Goal: Find specific page/section: Find specific page/section

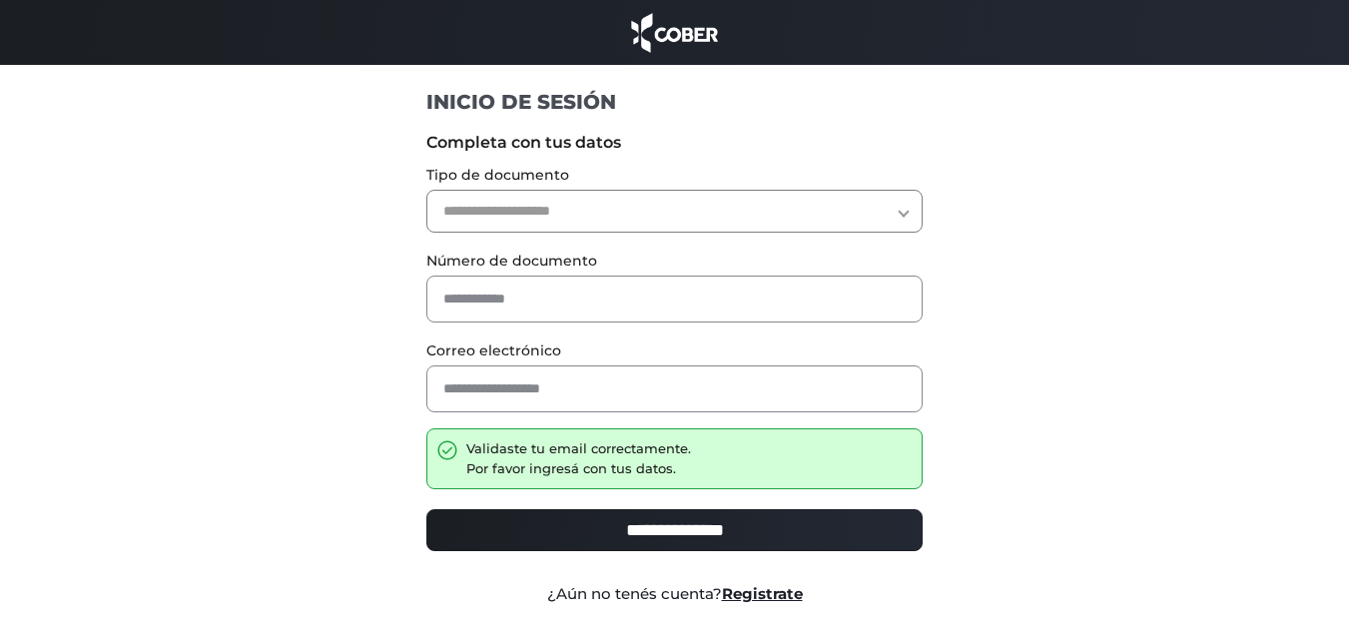
click at [711, 206] on select "**********" at bounding box center [674, 211] width 496 height 43
select select "***"
click at [426, 190] on select "**********" at bounding box center [674, 211] width 496 height 43
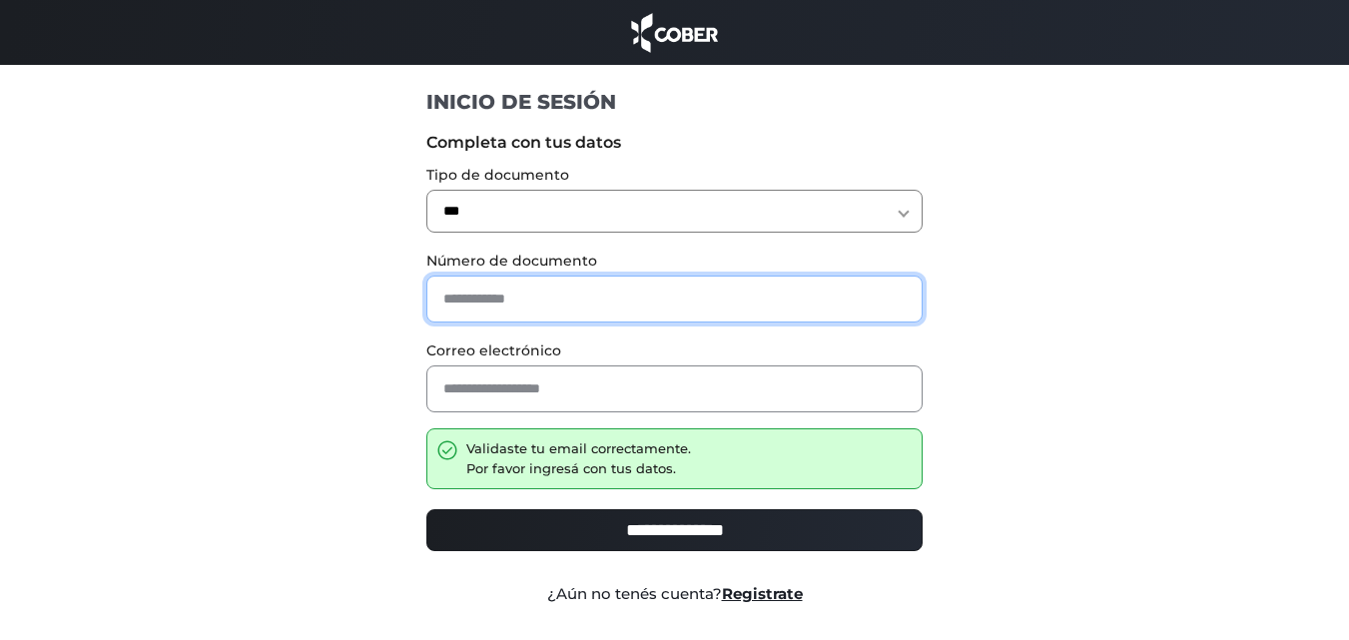
click at [691, 291] on input "text" at bounding box center [674, 299] width 496 height 47
type input "********"
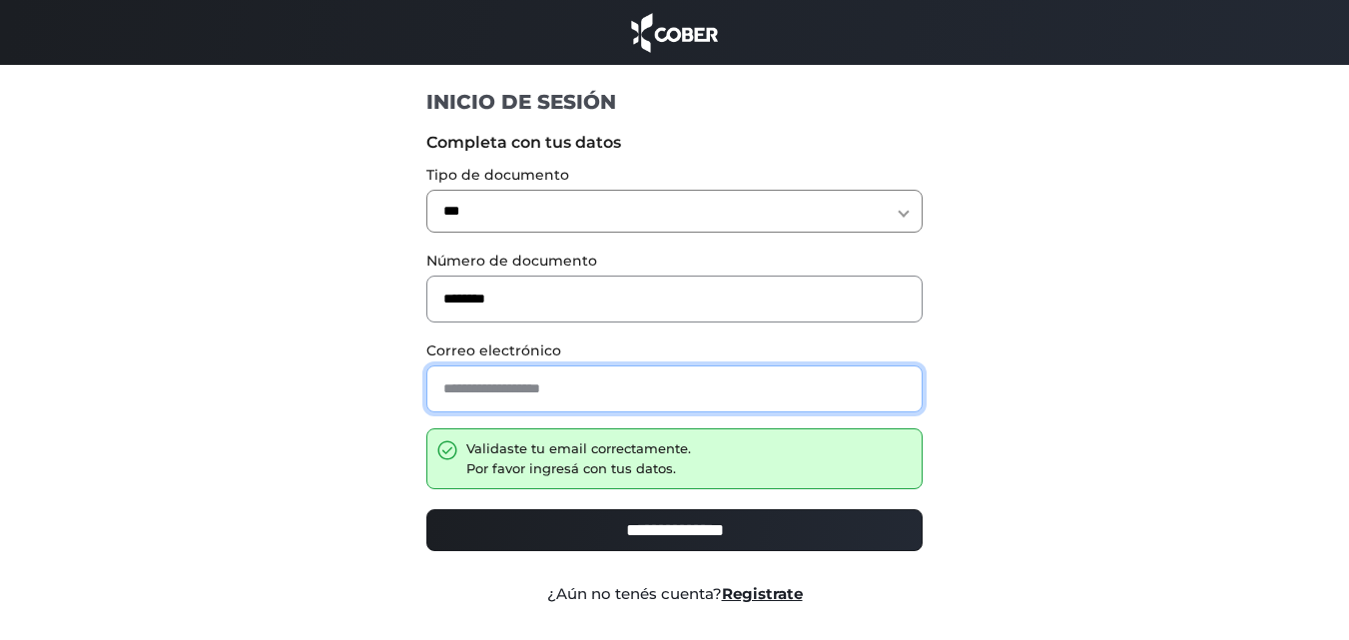
click at [672, 394] on input "email" at bounding box center [674, 389] width 496 height 47
type input "**********"
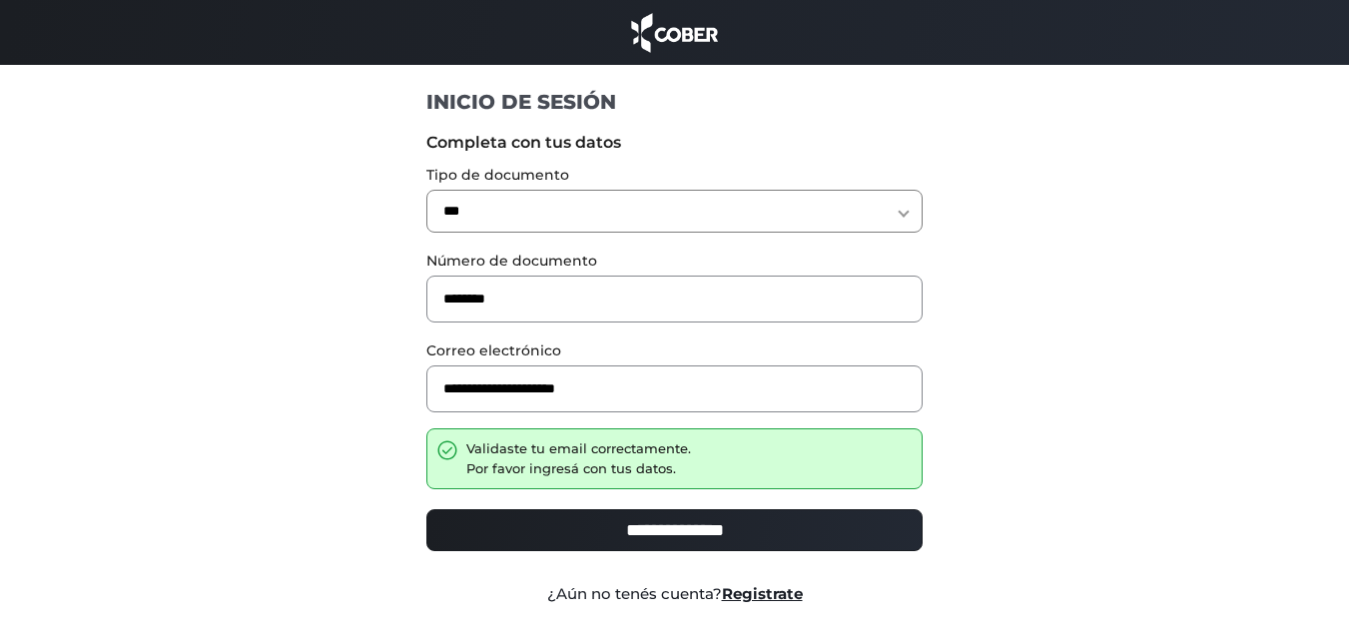
click at [719, 540] on input "**********" at bounding box center [674, 530] width 496 height 42
type input "**********"
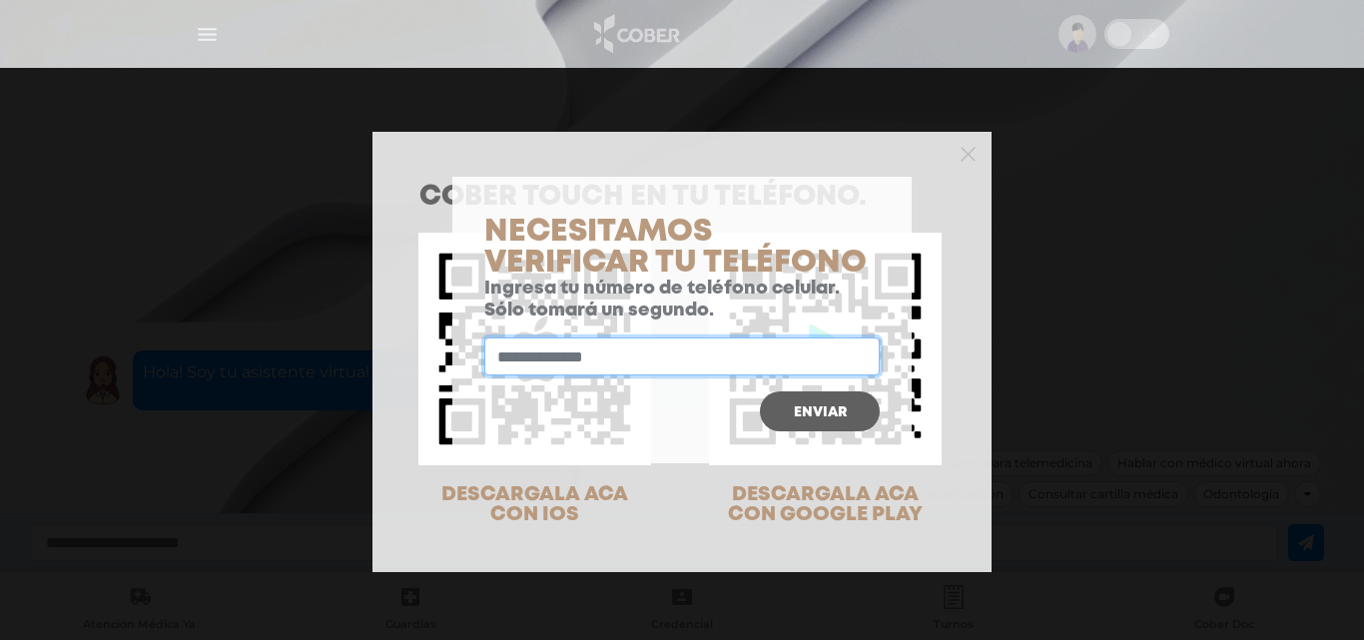
click at [686, 372] on input "text" at bounding box center [681, 357] width 395 height 38
type input "**********"
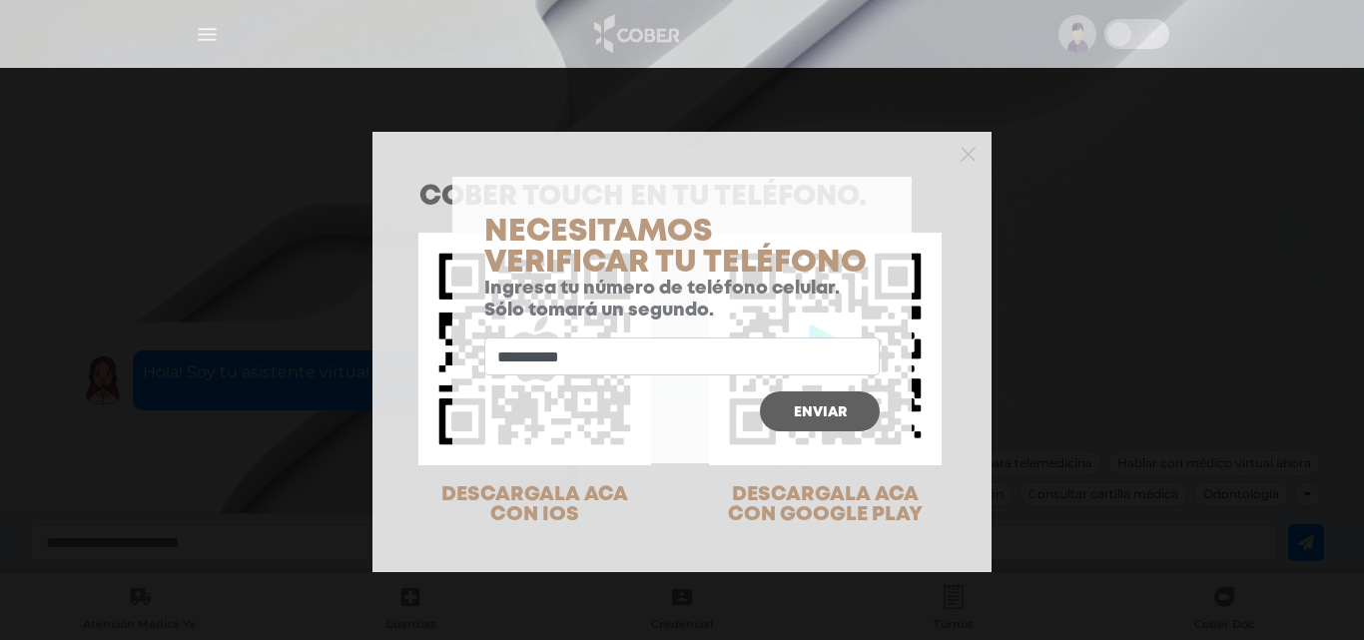
click at [840, 416] on span "Enviar" at bounding box center [820, 412] width 53 height 14
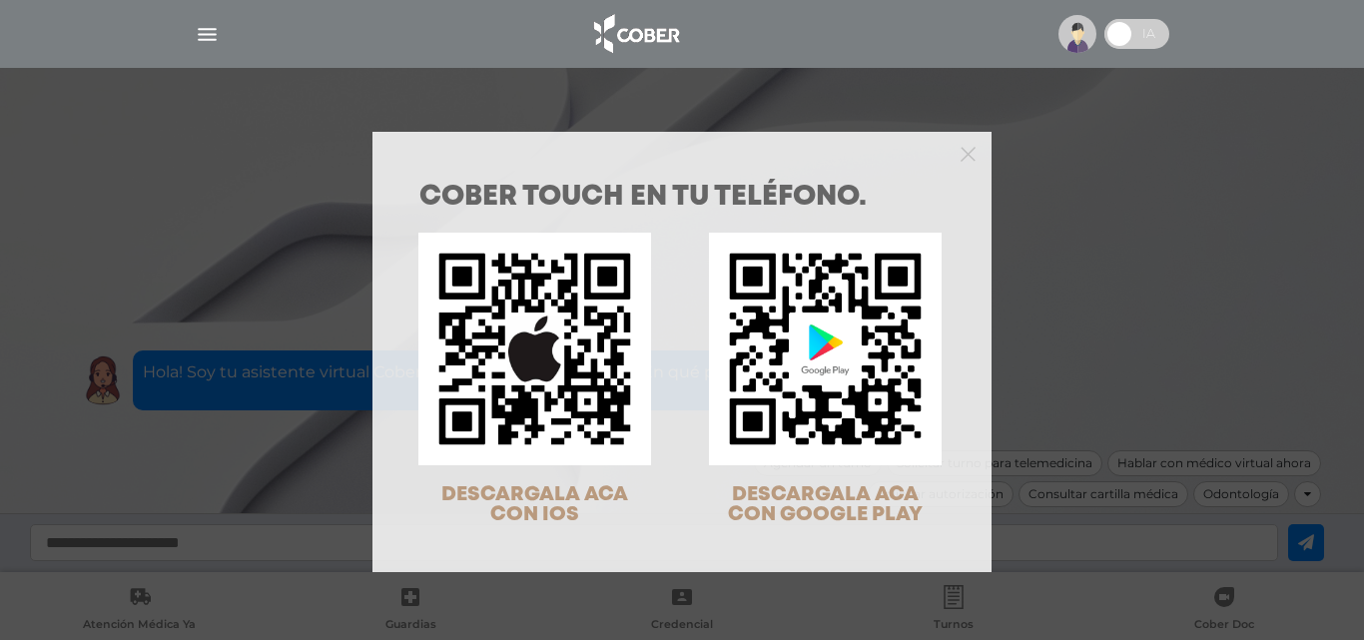
click at [976, 155] on div at bounding box center [682, 152] width 619 height 40
click at [965, 154] on icon "Close" at bounding box center [968, 154] width 15 height 15
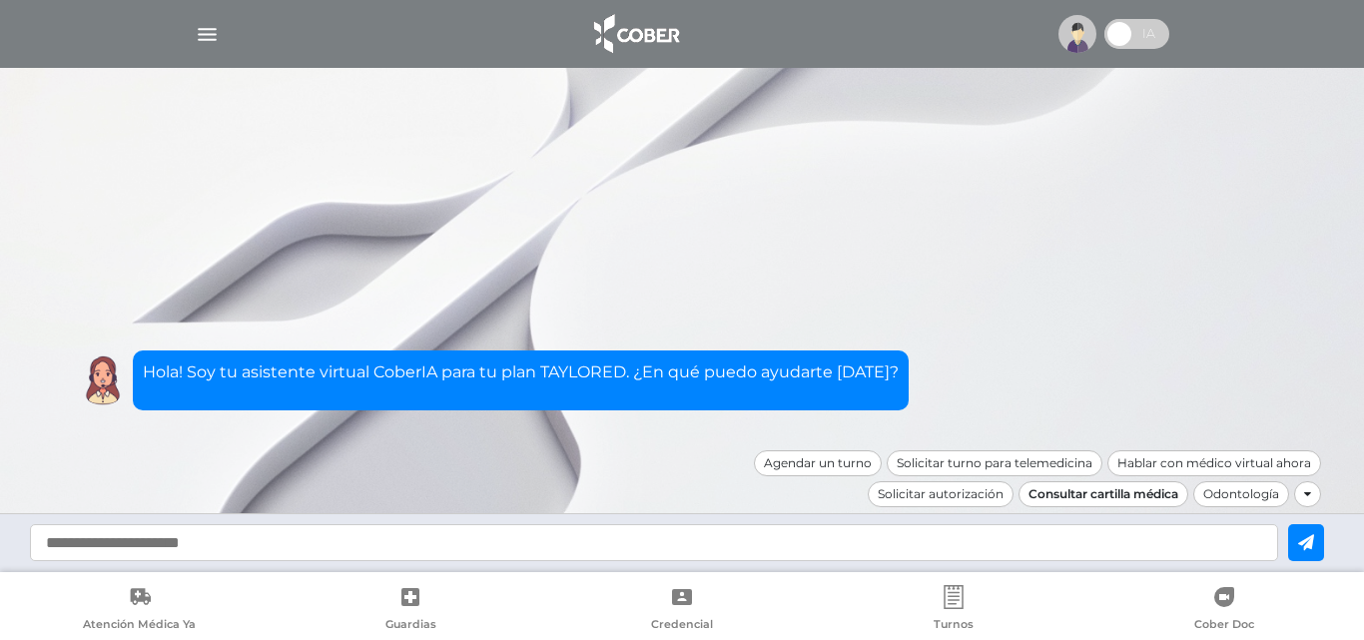
click at [1146, 494] on div "Consultar cartilla médica" at bounding box center [1104, 494] width 170 height 26
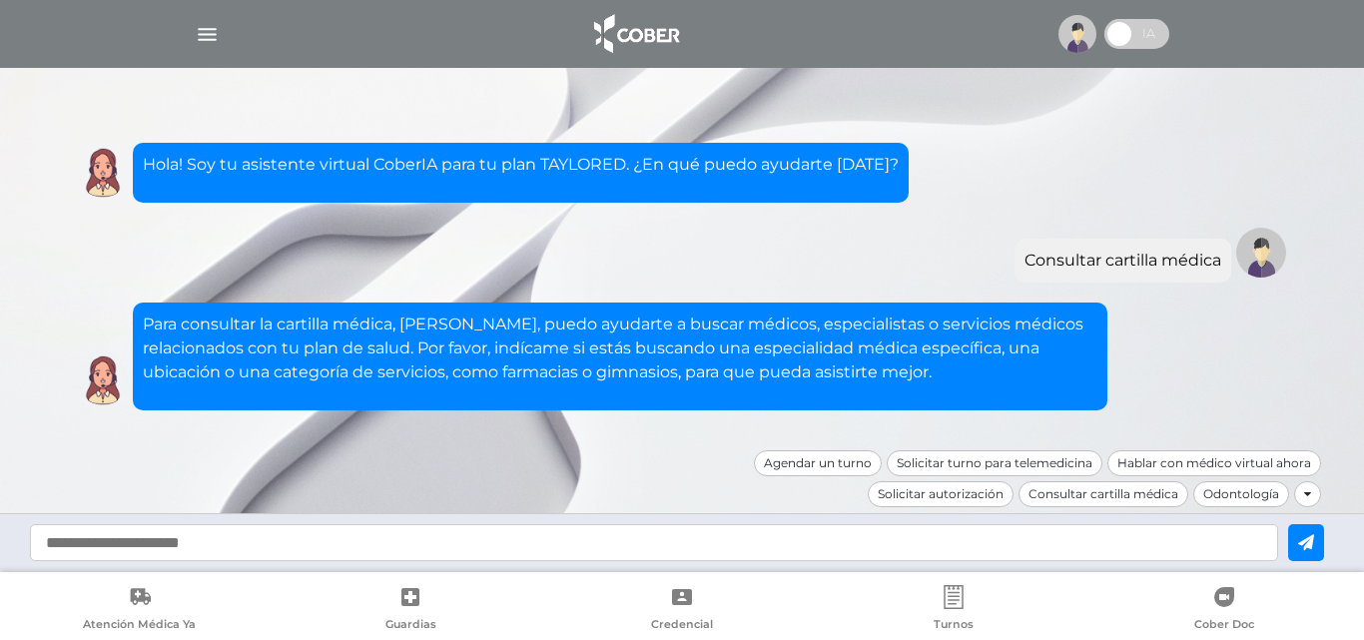
click at [587, 544] on input "text" at bounding box center [654, 542] width 1248 height 37
type input "**********"
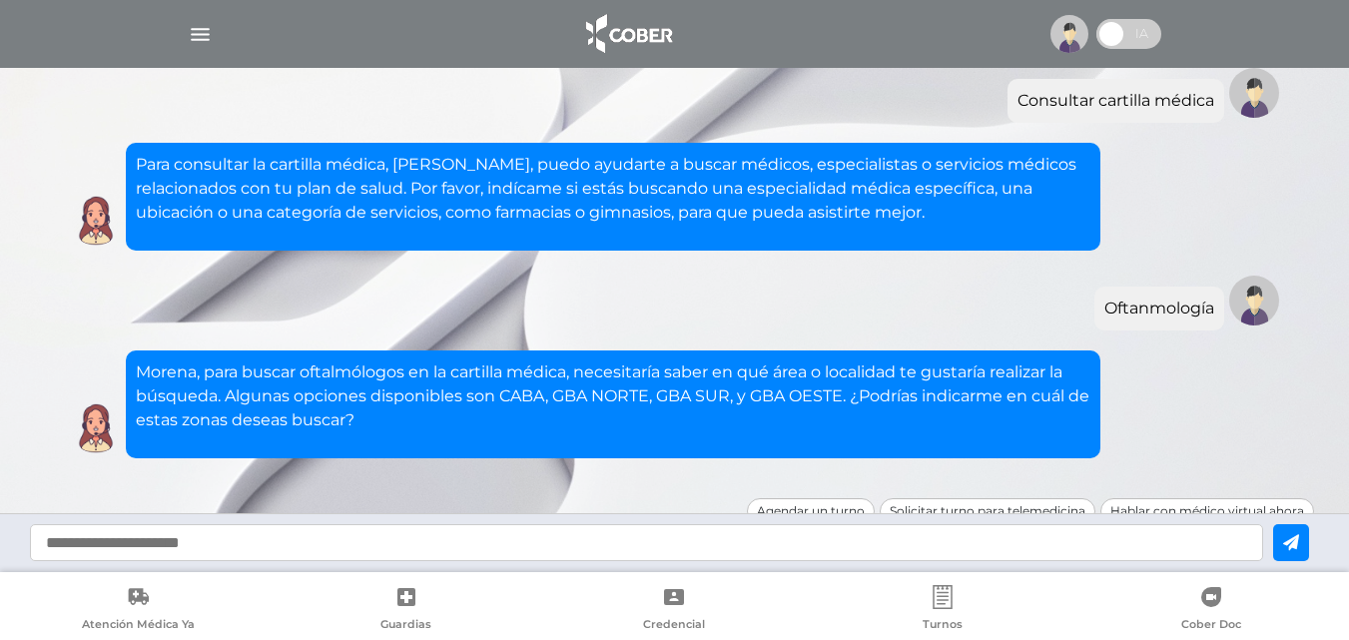
scroll to position [155, 0]
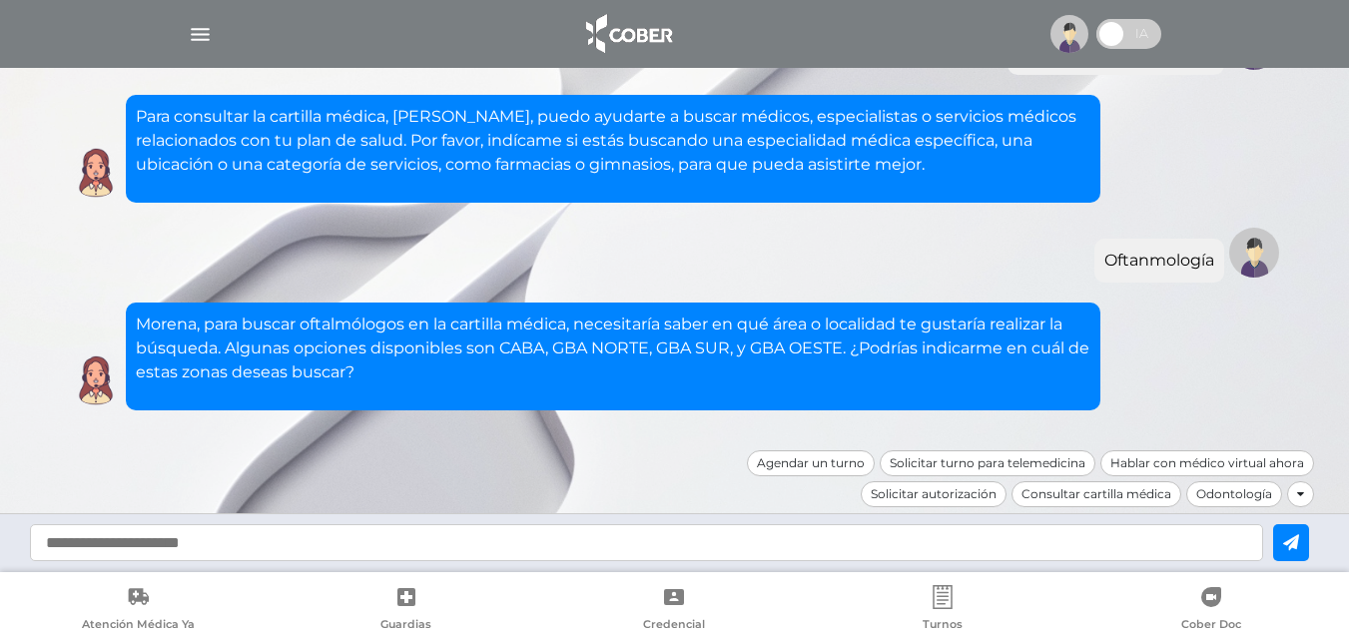
click at [606, 549] on input "text" at bounding box center [646, 542] width 1233 height 37
type input "****"
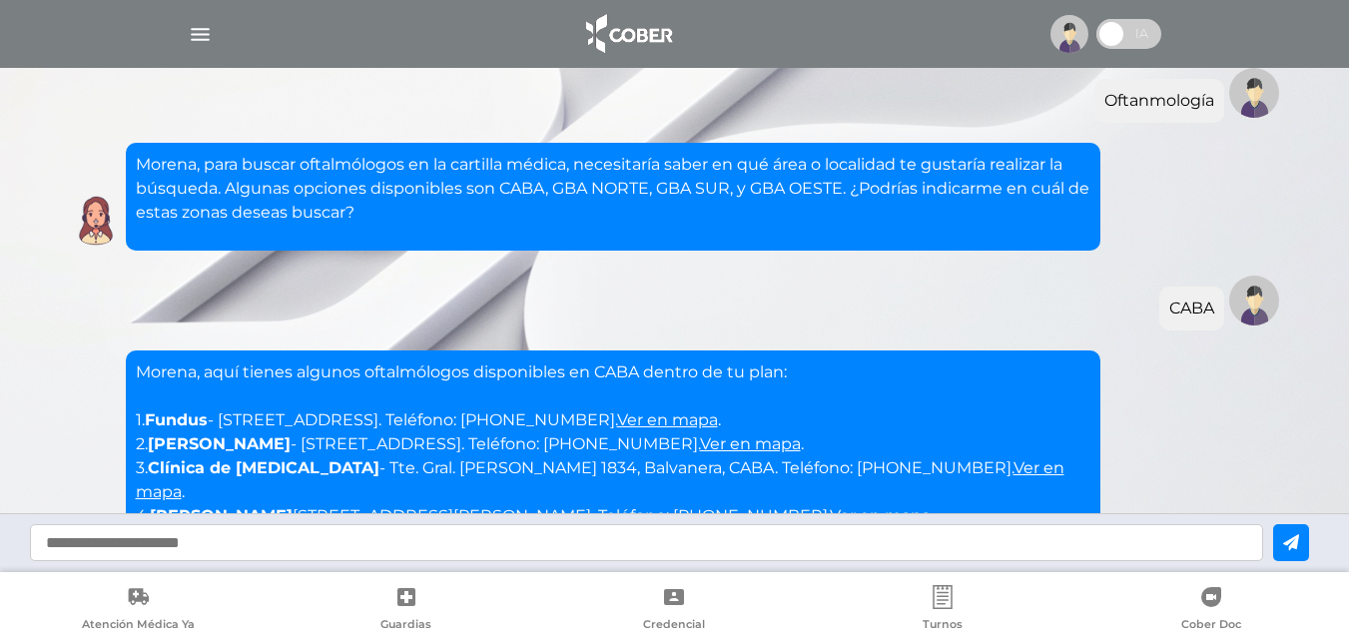
scroll to position [554, 0]
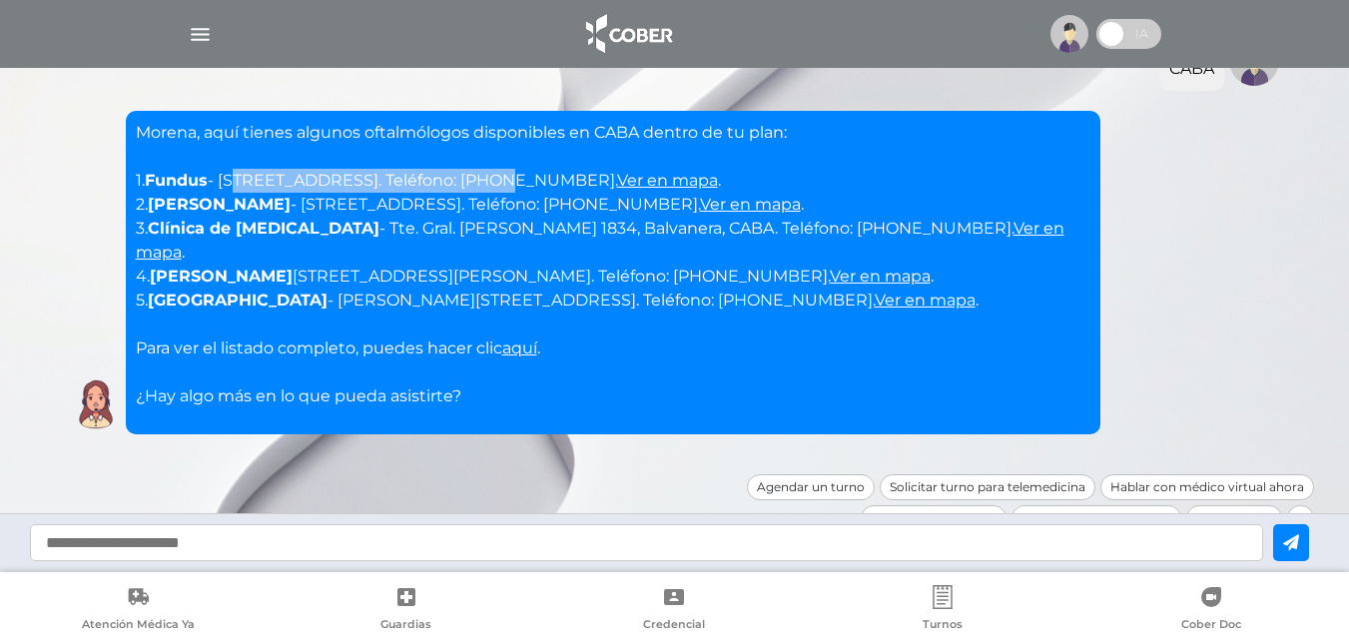
drag, startPoint x: 234, startPoint y: 178, endPoint x: 484, endPoint y: 173, distance: 250.7
click at [484, 173] on p "Morena, aquí tienes algunos oftalmólogos disponibles en CABA dentro de tu plan:…" at bounding box center [613, 265] width 955 height 288
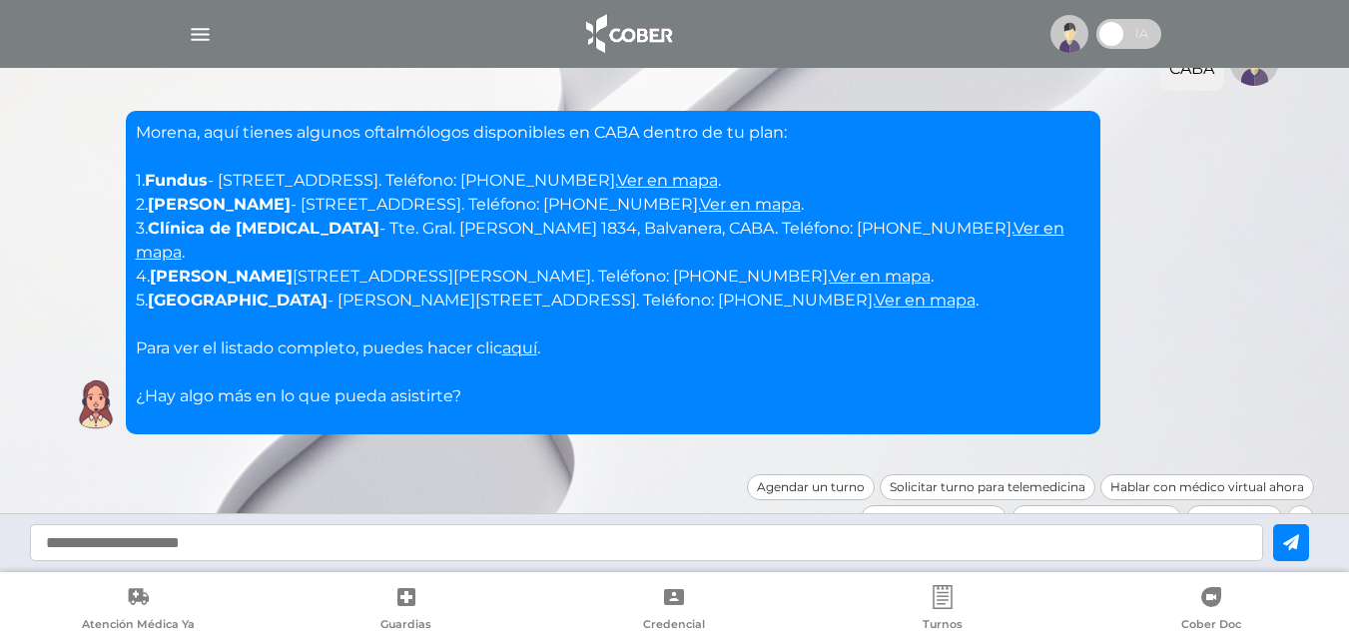
click at [362, 222] on p "Morena, aquí tienes algunos oftalmólogos disponibles en CABA dentro de tu plan:…" at bounding box center [613, 265] width 955 height 288
drag, startPoint x: 327, startPoint y: 279, endPoint x: 514, endPoint y: 279, distance: 187.7
click at [514, 279] on p "Morena, aquí tienes algunos oftalmólogos disponibles en CABA dentro de tu plan:…" at bounding box center [613, 265] width 955 height 288
click at [821, 291] on p "Morena, aquí tienes algunos oftalmólogos disponibles en CABA dentro de tu plan:…" at bounding box center [613, 265] width 955 height 288
click at [918, 291] on link "Ver en mapa" at bounding box center [925, 300] width 101 height 19
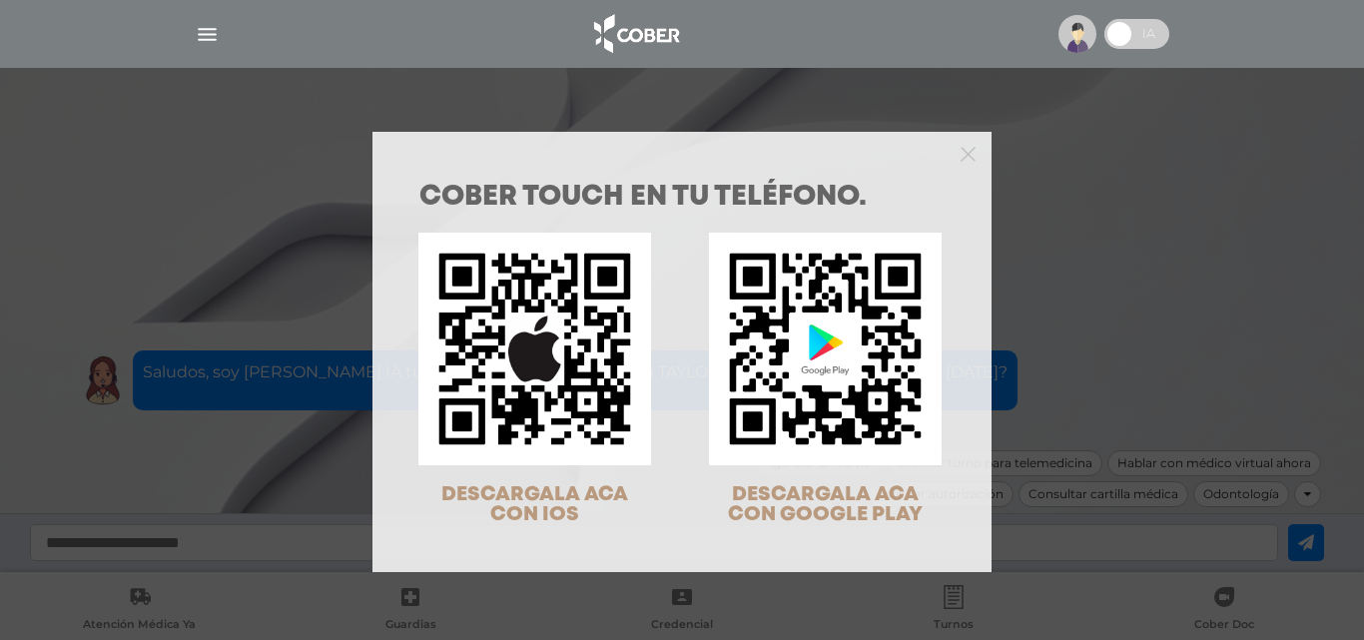
click at [947, 158] on div at bounding box center [682, 152] width 619 height 40
click at [961, 151] on icon "Close" at bounding box center [968, 154] width 15 height 15
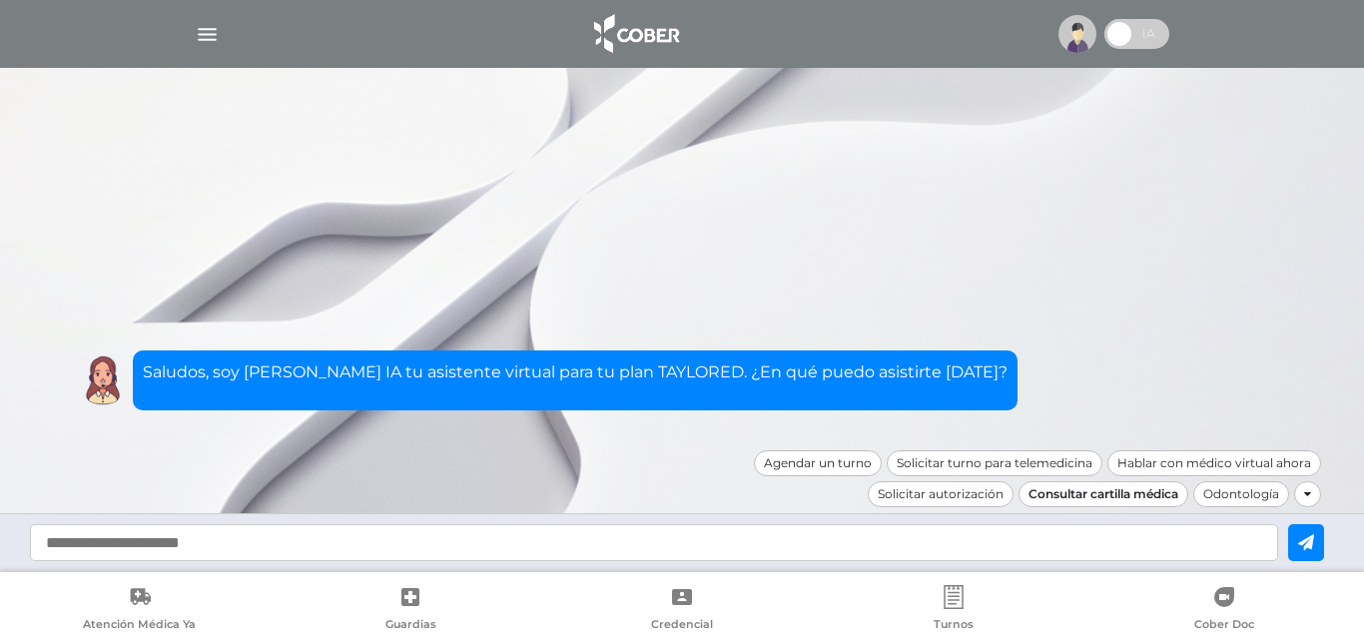
click at [1125, 501] on div "Consultar cartilla médica" at bounding box center [1104, 494] width 170 height 26
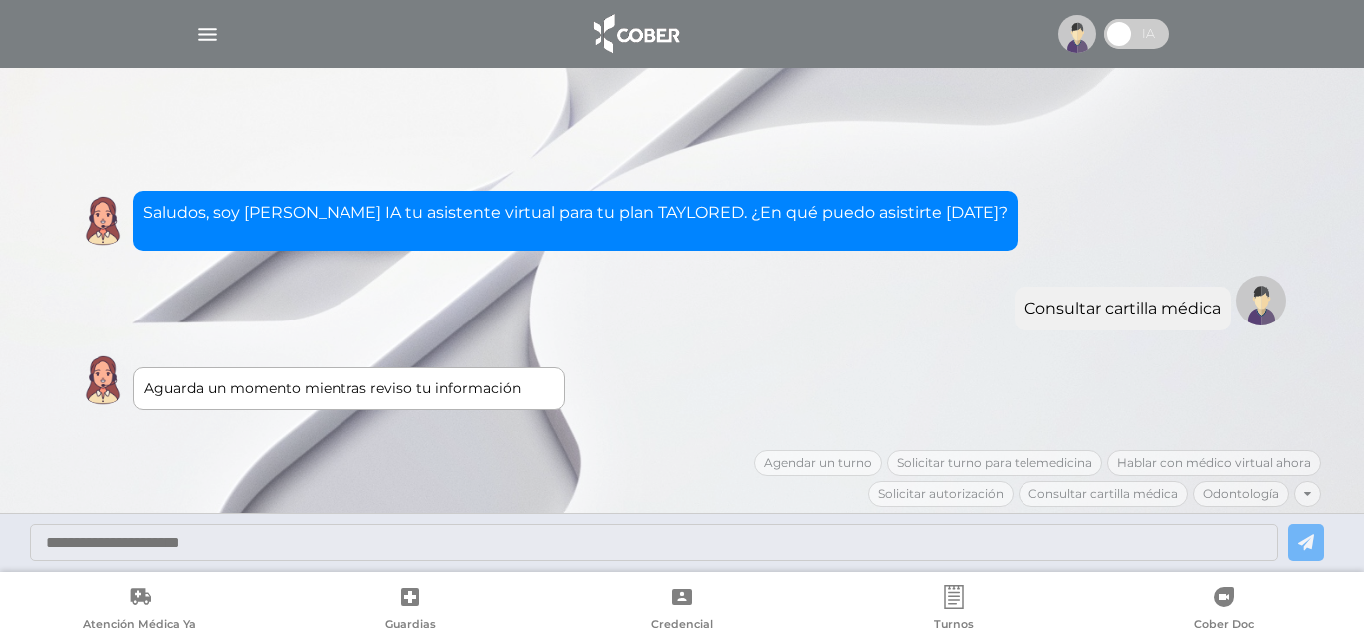
drag, startPoint x: 1241, startPoint y: 607, endPoint x: 991, endPoint y: 162, distance: 511.1
click at [991, 162] on div "Aguarda un momento mientras reviso tu información Consultar cartilla médica Sal…" at bounding box center [682, 276] width 1278 height 350
click at [212, 45] on img "button" at bounding box center [207, 34] width 25 height 25
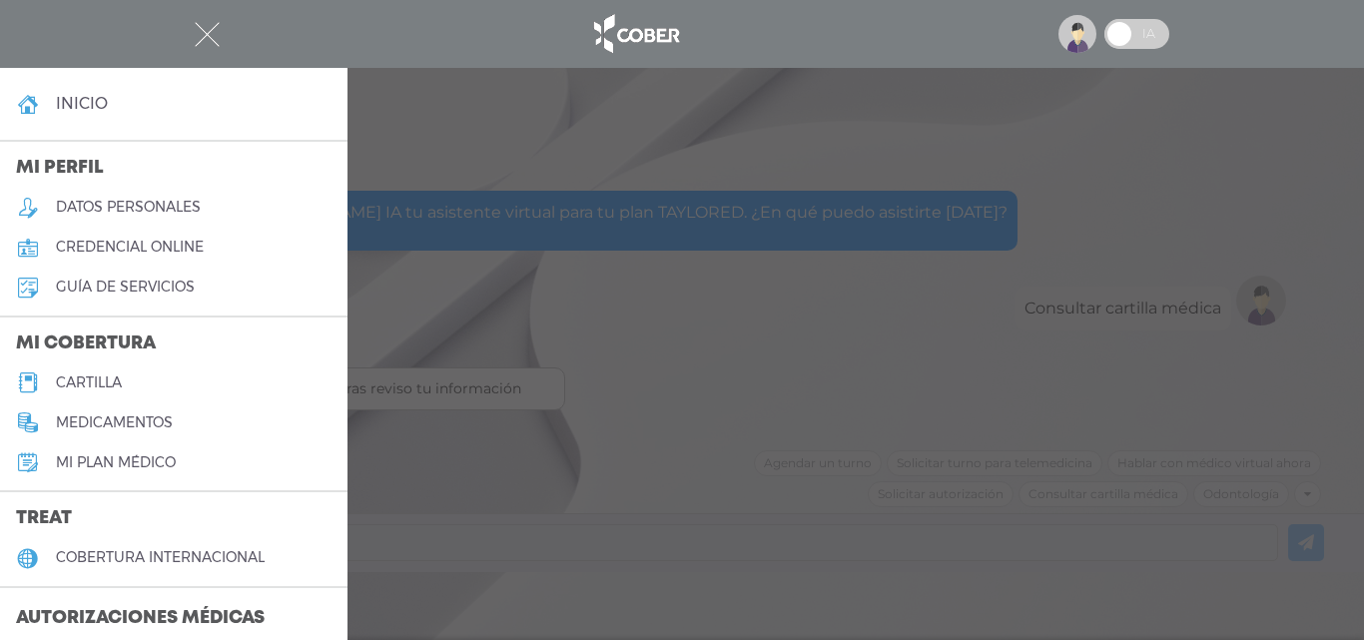
click at [115, 384] on h5 "cartilla" at bounding box center [89, 383] width 66 height 17
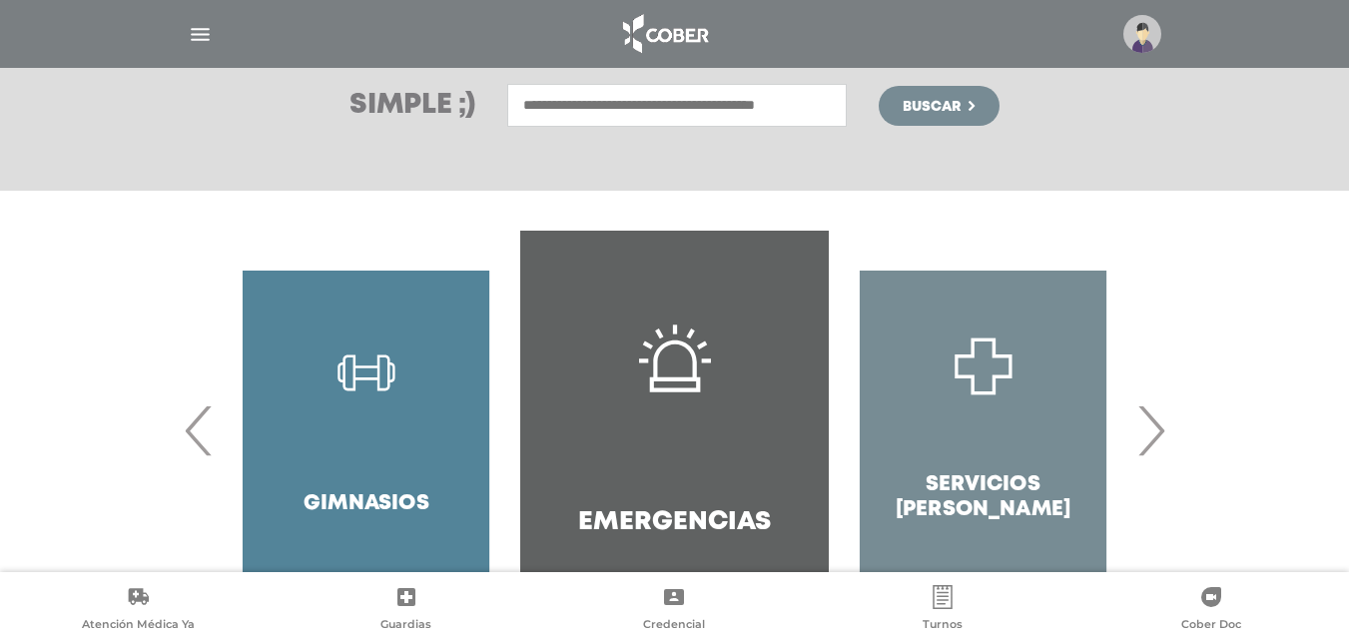
scroll to position [300, 0]
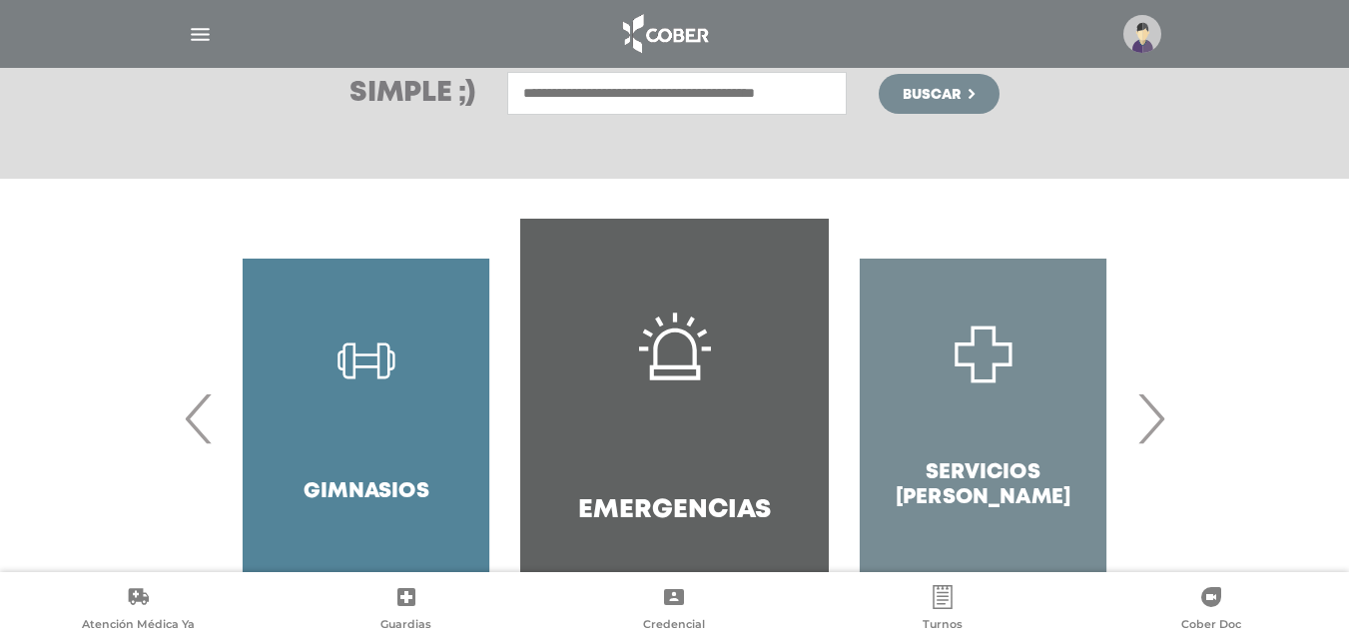
click at [1169, 418] on span "›" at bounding box center [1150, 419] width 39 height 108
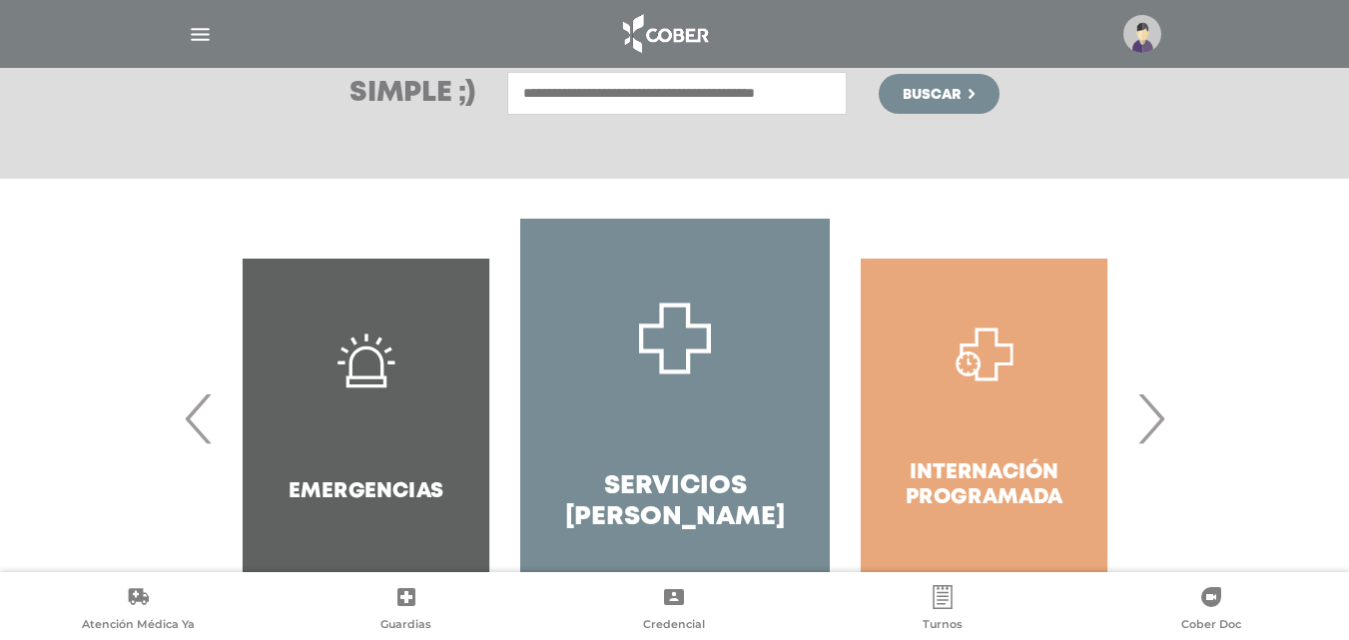
click at [1169, 418] on span "›" at bounding box center [1150, 419] width 39 height 108
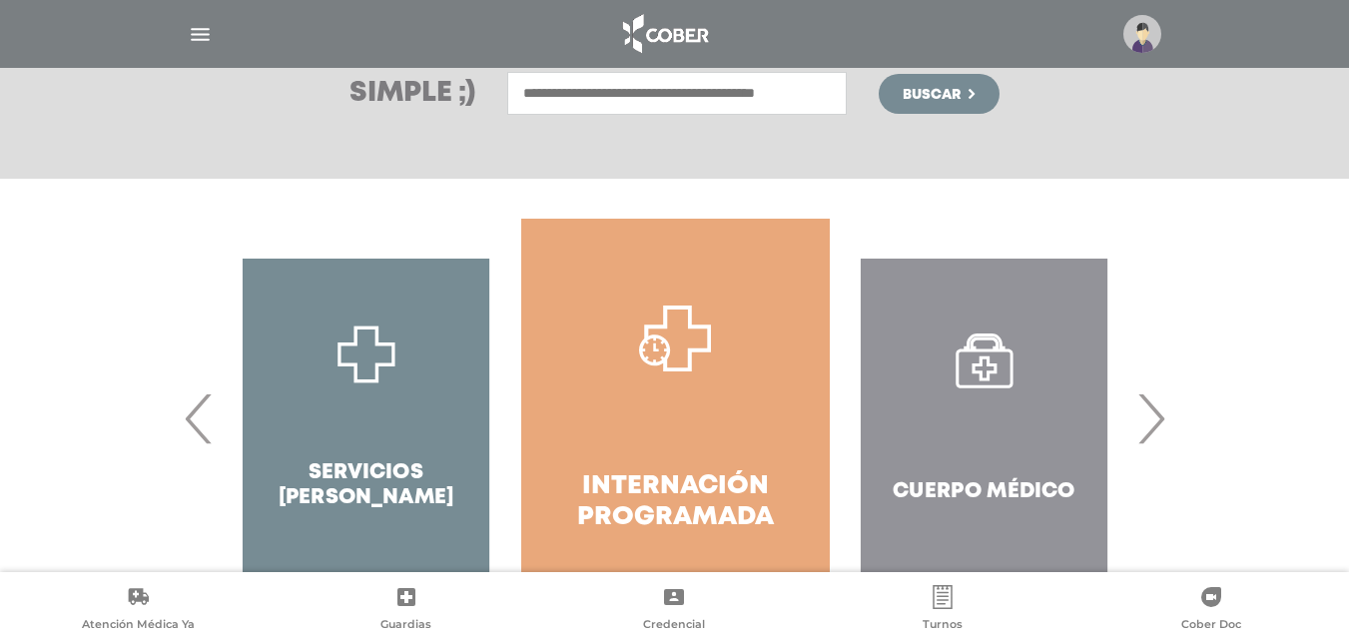
click at [1169, 418] on span "›" at bounding box center [1150, 419] width 39 height 108
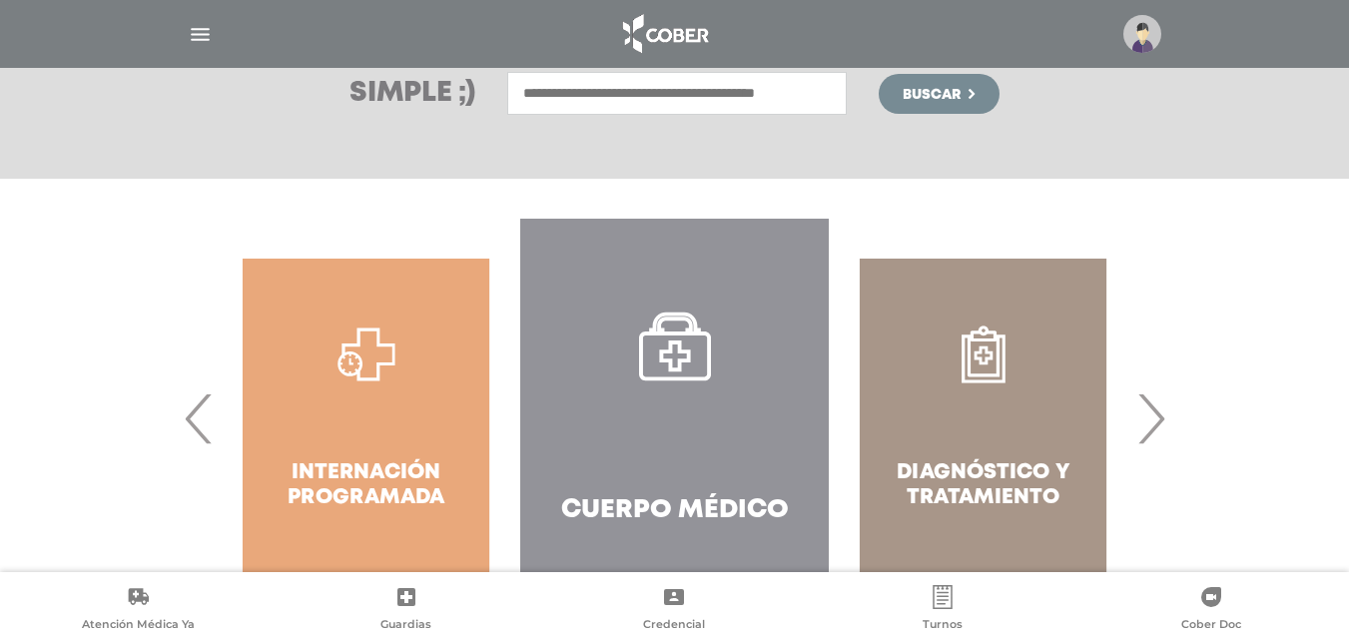
click at [1169, 418] on span "›" at bounding box center [1150, 419] width 39 height 108
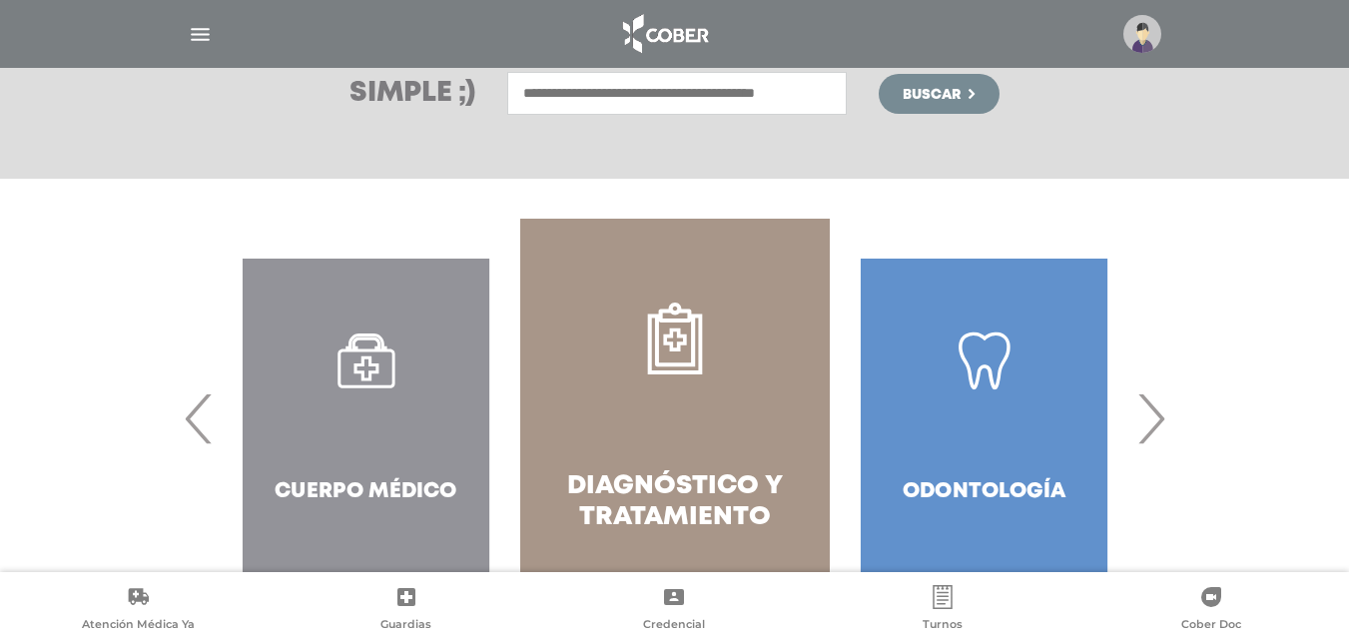
click at [1169, 418] on span "›" at bounding box center [1150, 419] width 39 height 108
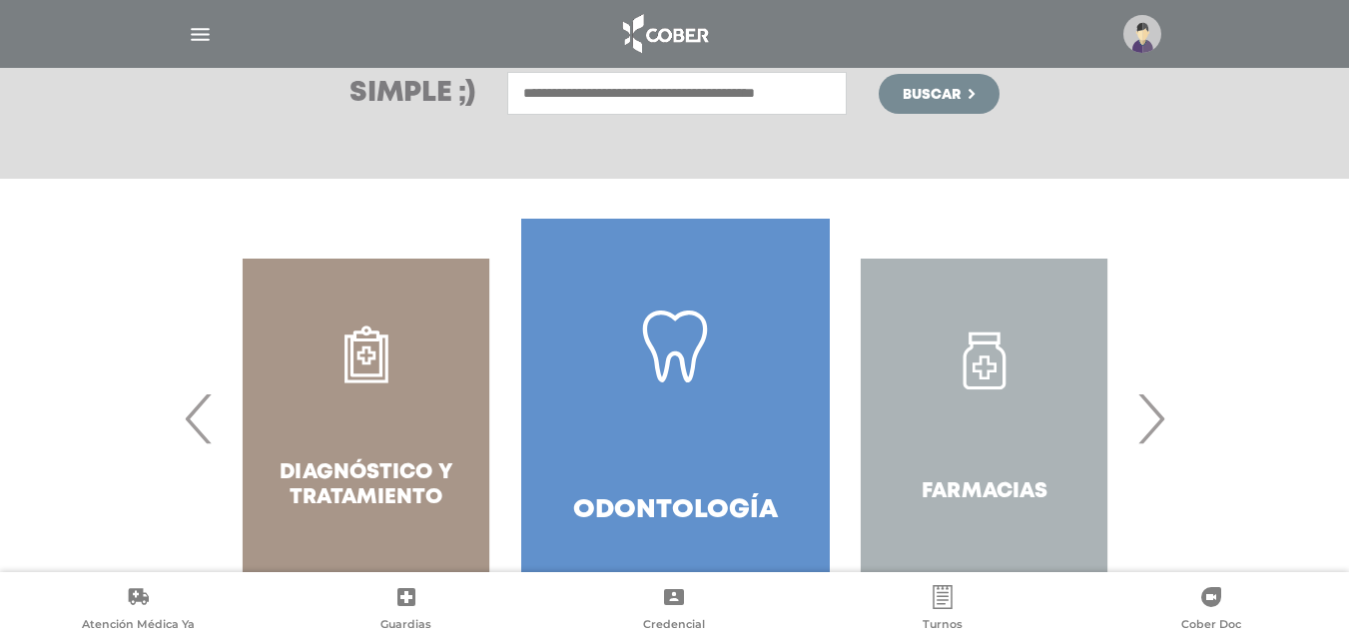
click at [1169, 418] on span "›" at bounding box center [1150, 419] width 39 height 108
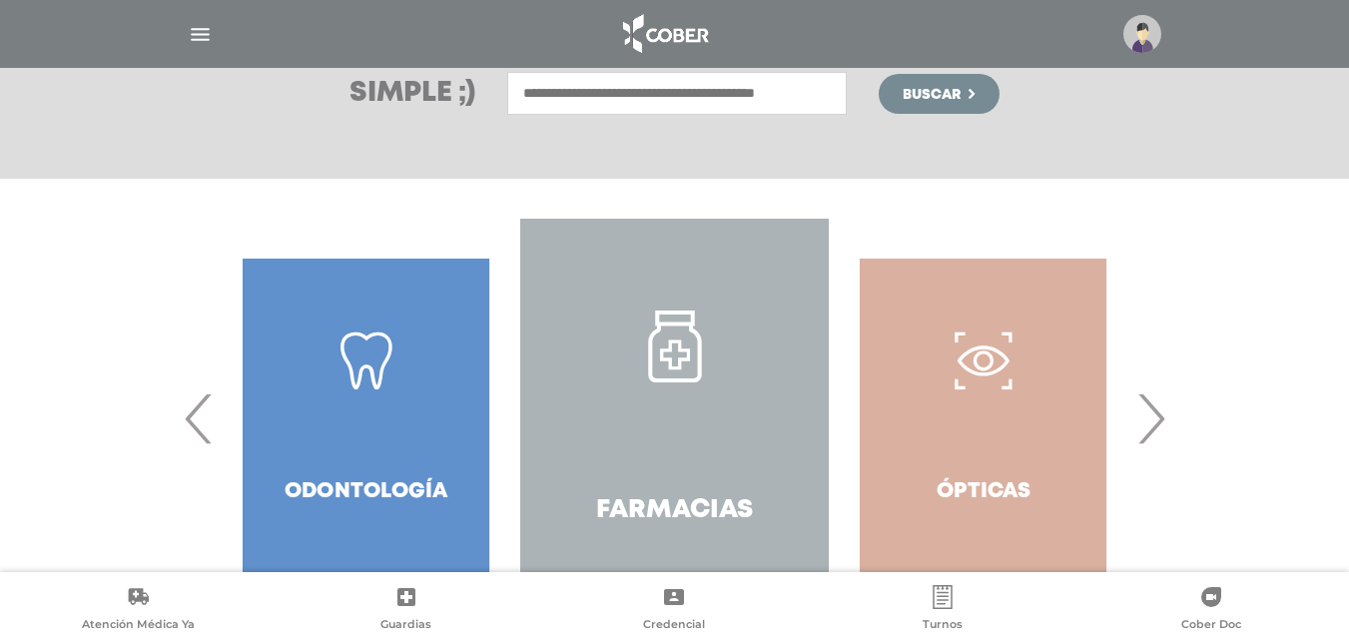
click at [1169, 418] on span "›" at bounding box center [1150, 419] width 39 height 108
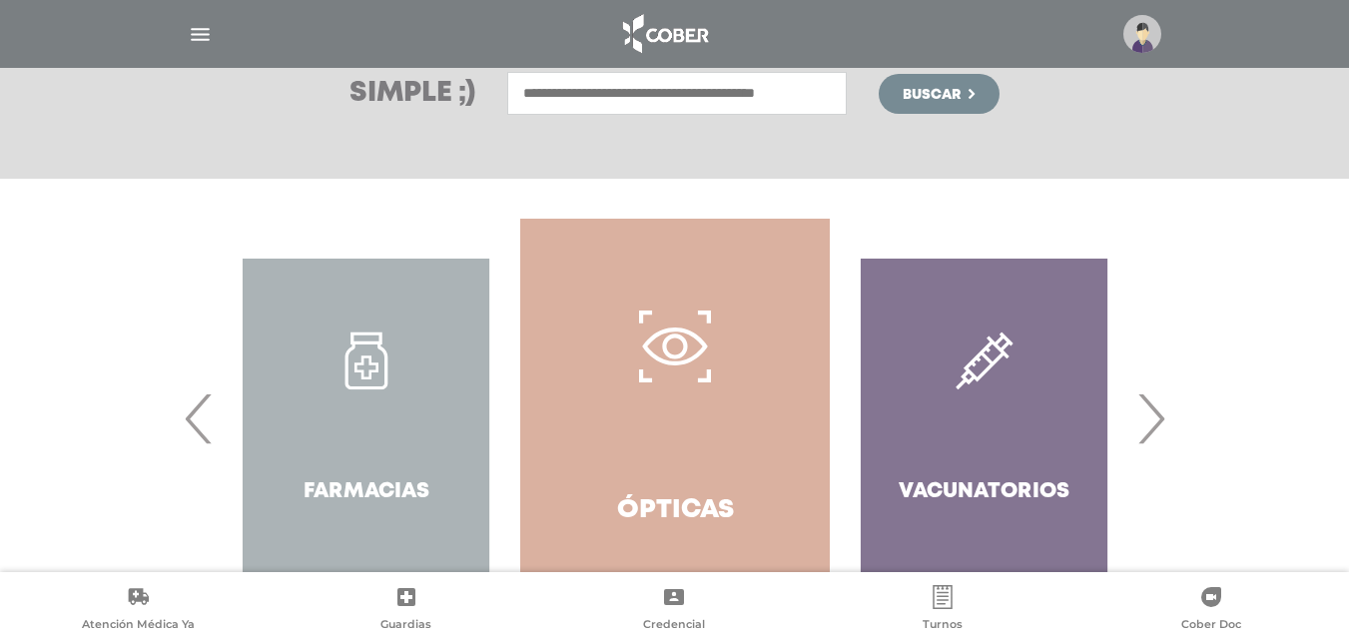
click at [1150, 424] on span "›" at bounding box center [1150, 419] width 39 height 108
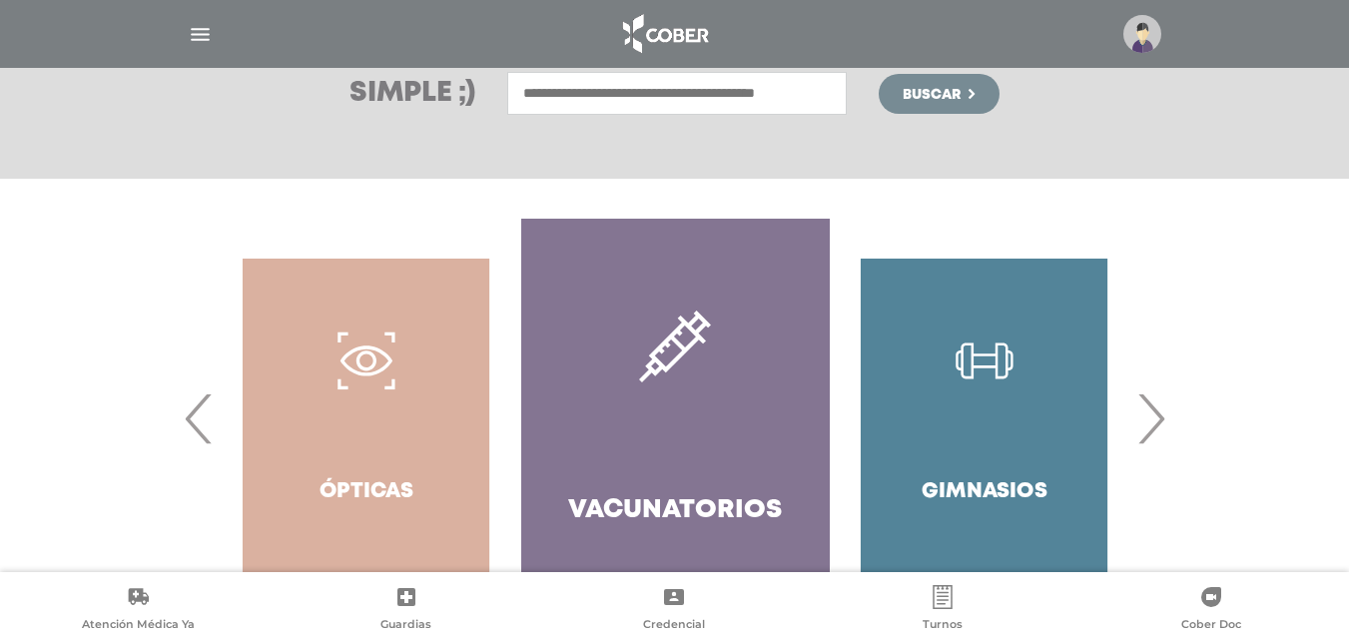
click at [1150, 424] on span "›" at bounding box center [1150, 419] width 39 height 108
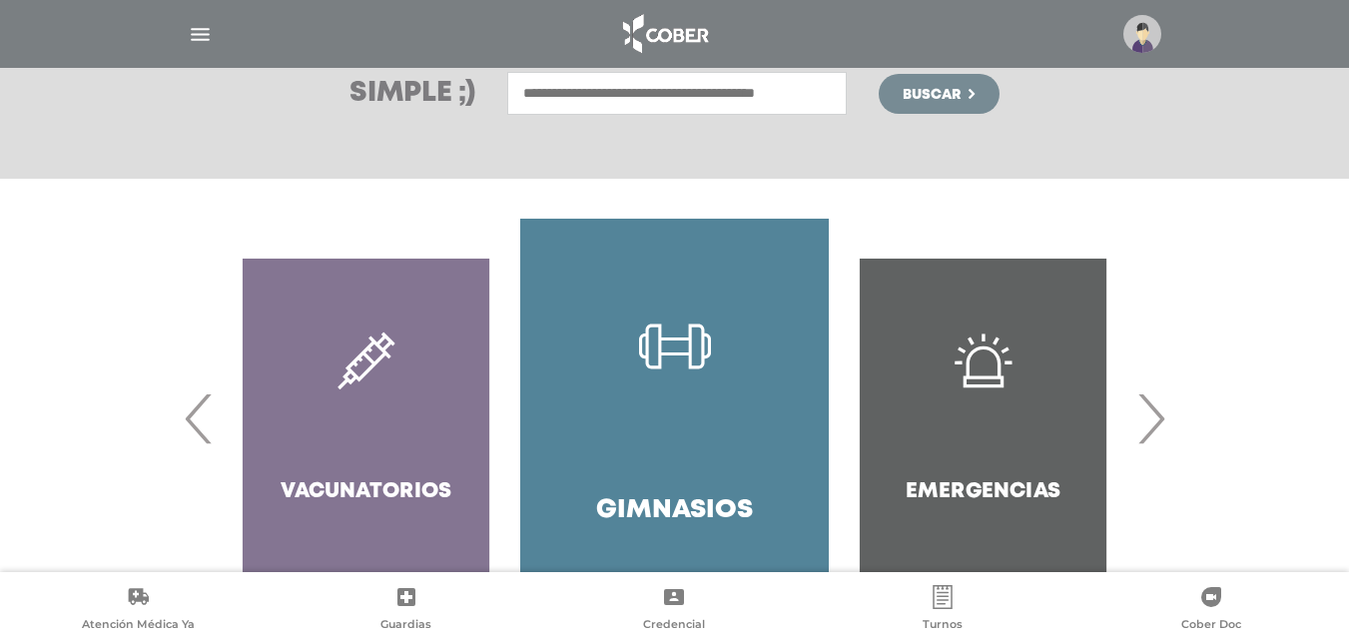
click at [1150, 424] on span "›" at bounding box center [1150, 419] width 39 height 108
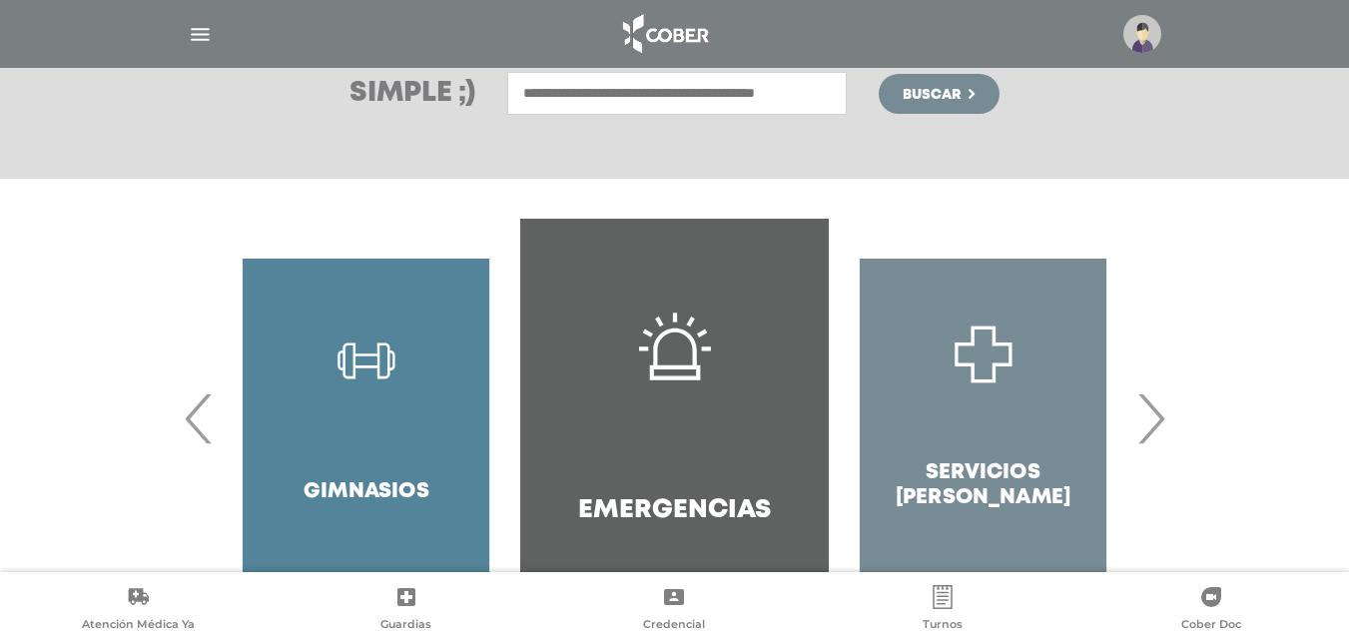
click at [1150, 424] on span "›" at bounding box center [1150, 419] width 39 height 108
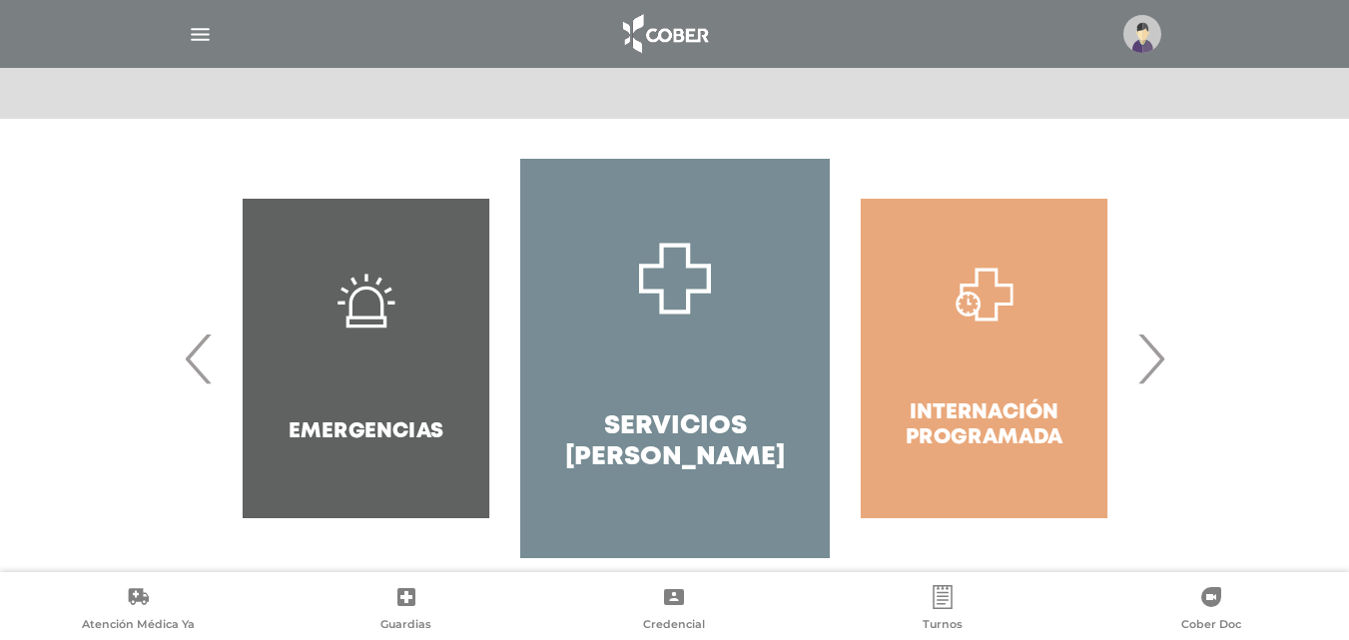
scroll to position [385, 0]
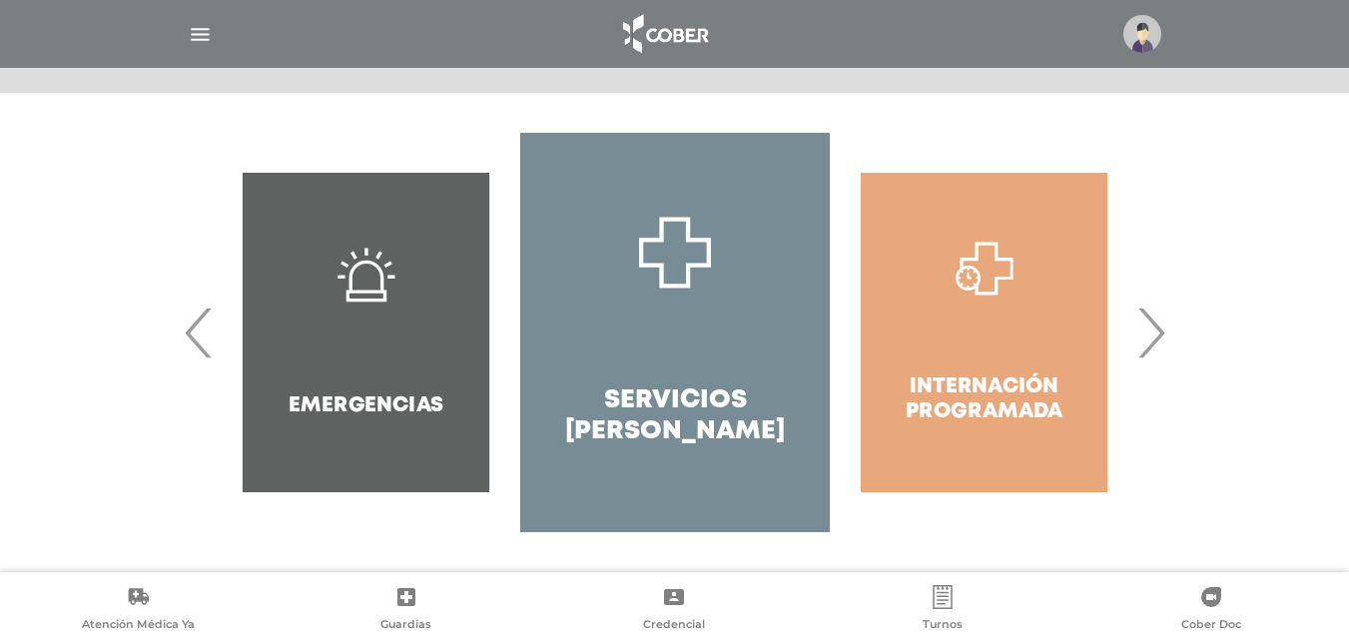
click at [1150, 328] on span "›" at bounding box center [1150, 333] width 39 height 108
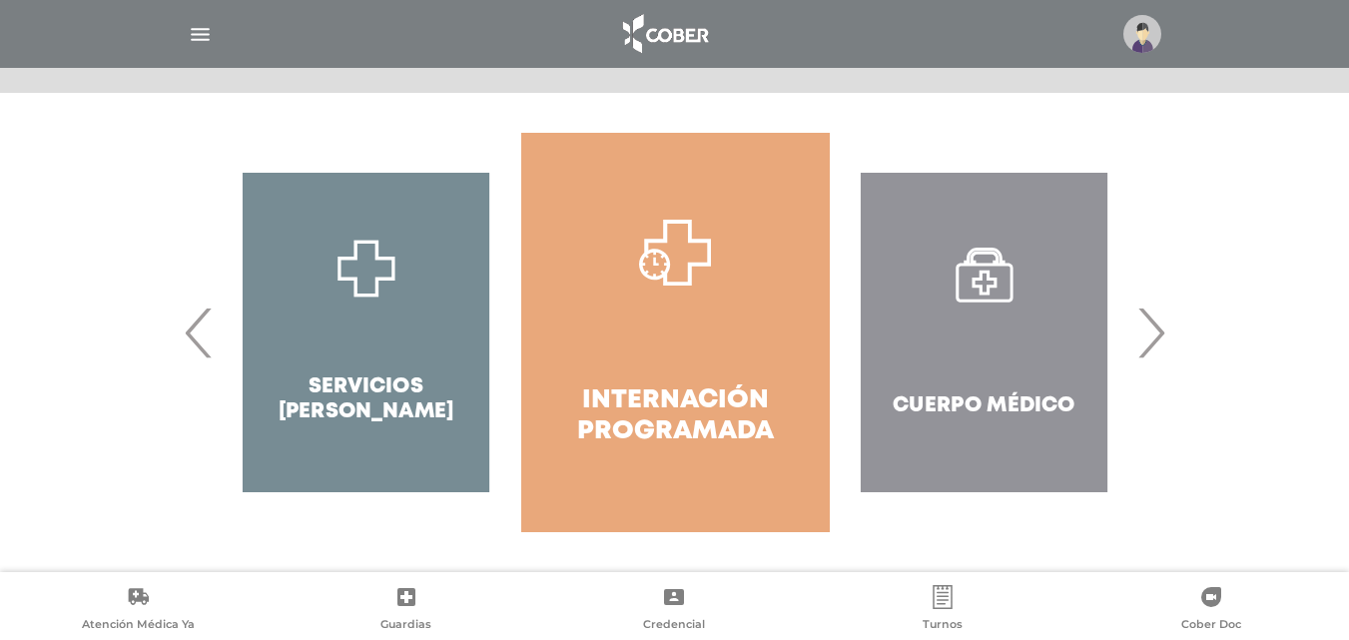
click at [1150, 328] on span "›" at bounding box center [1150, 333] width 39 height 108
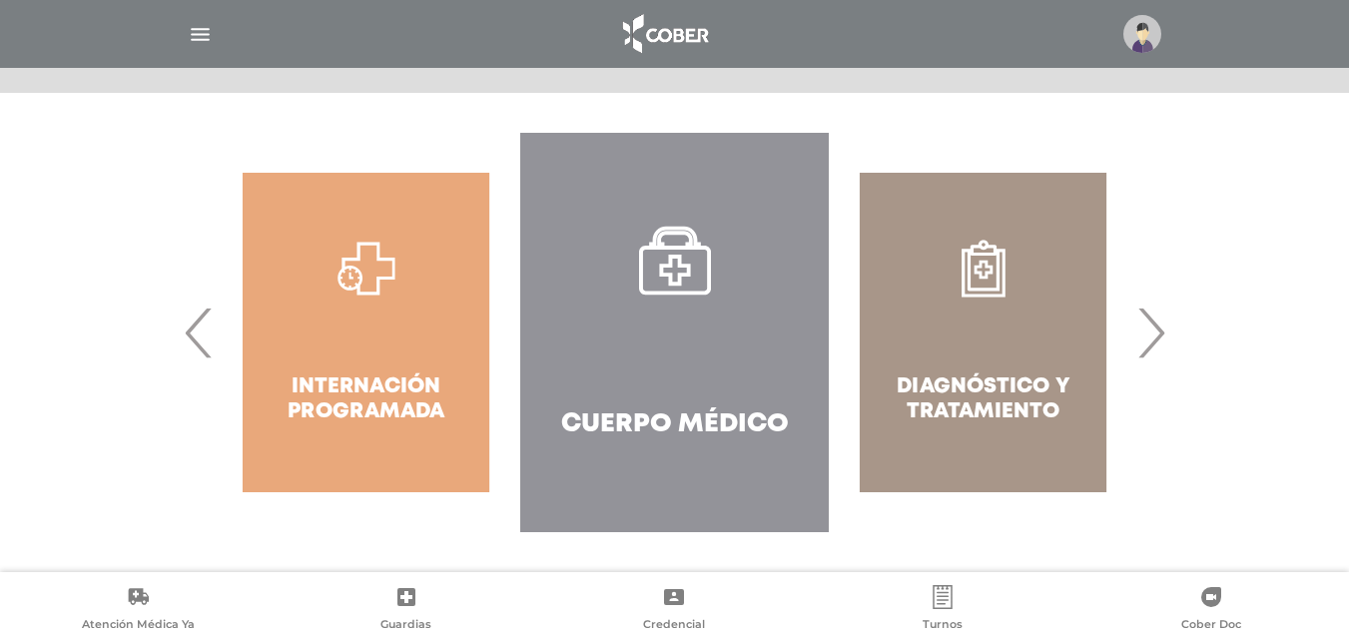
click at [1150, 328] on span "›" at bounding box center [1150, 333] width 39 height 108
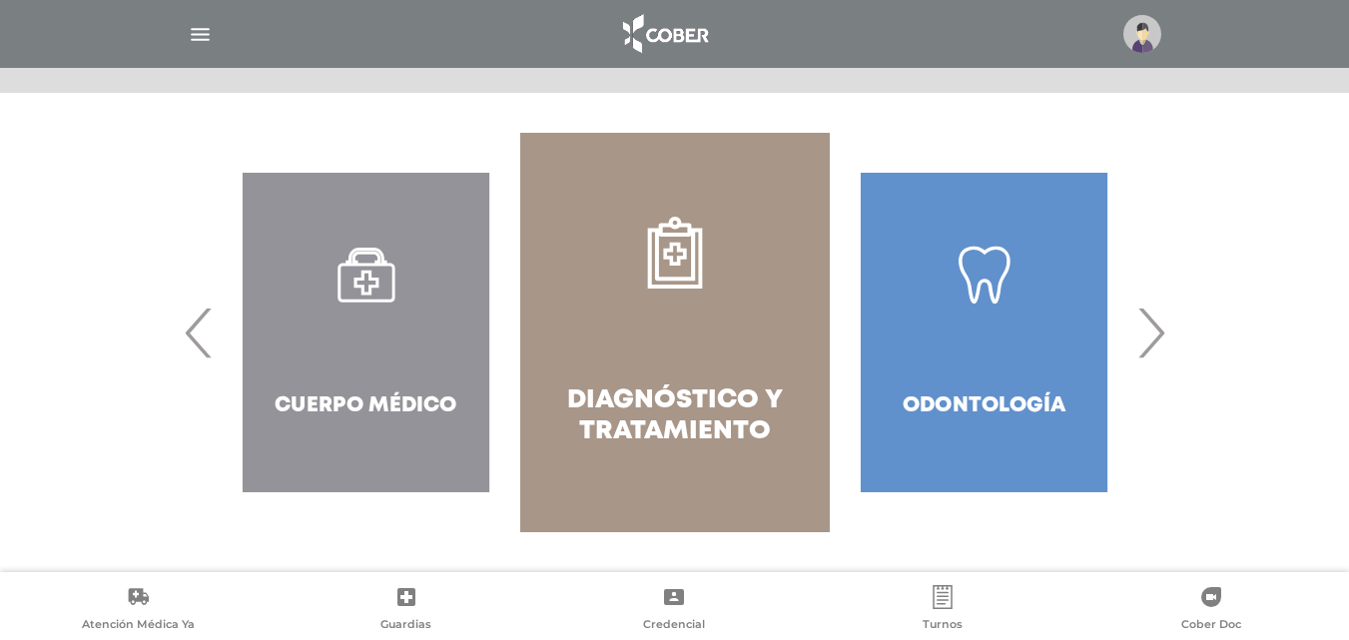
click at [1150, 328] on span "›" at bounding box center [1150, 333] width 39 height 108
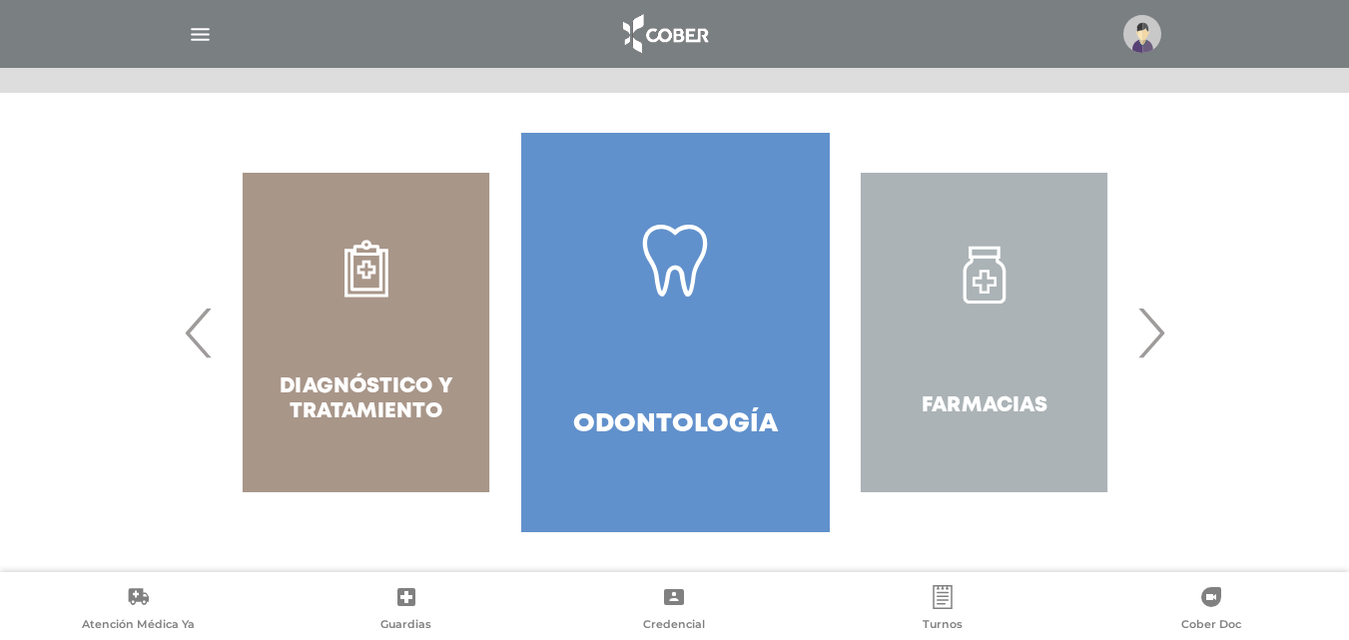
click at [186, 316] on span "‹" at bounding box center [199, 333] width 39 height 108
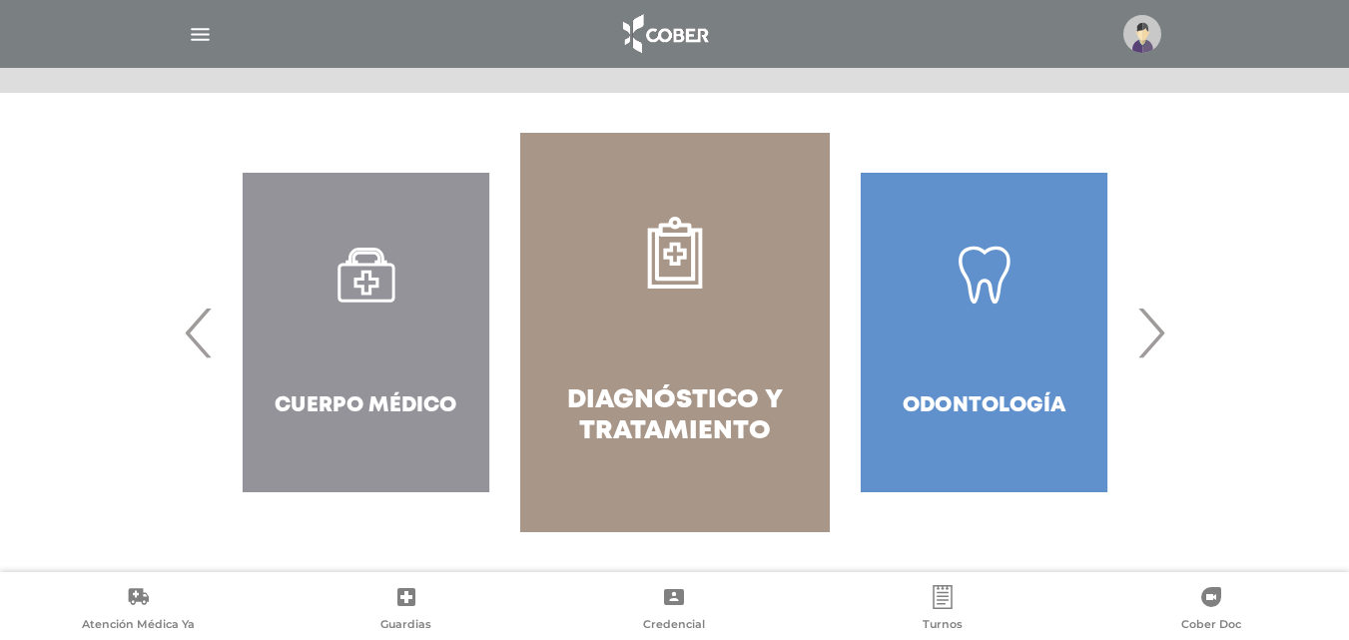
click at [186, 316] on span "‹" at bounding box center [199, 333] width 39 height 108
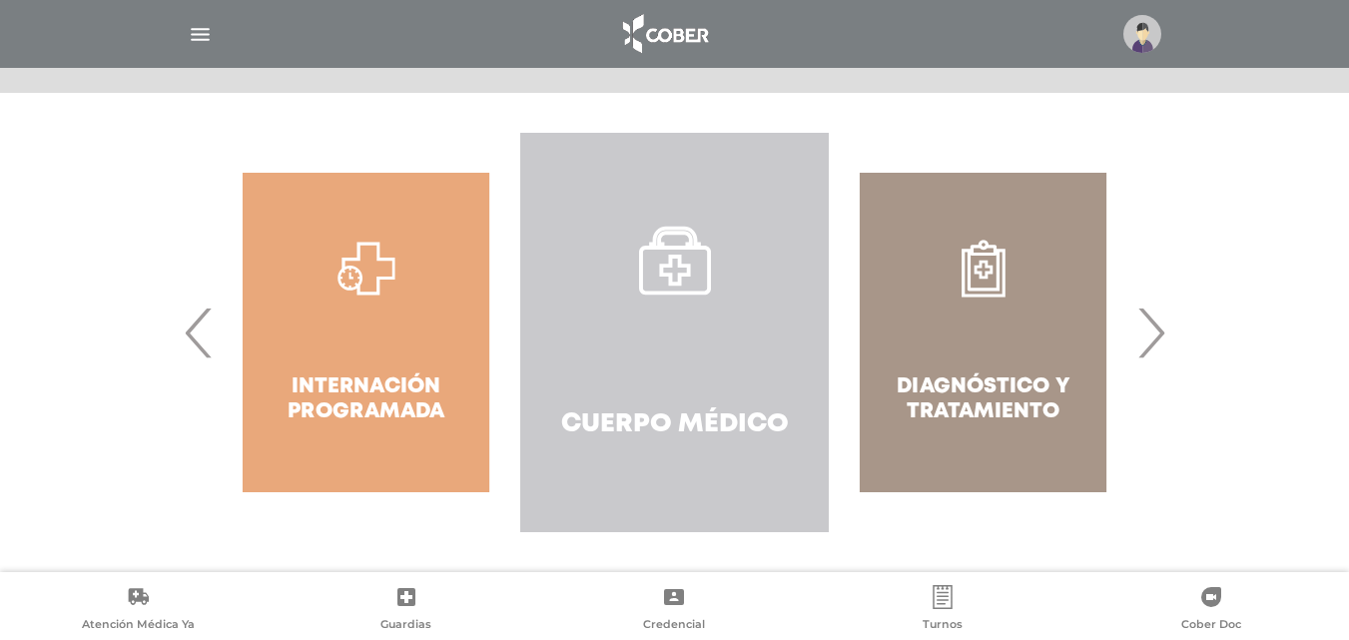
click at [785, 384] on link "Cuerpo Médico" at bounding box center [674, 332] width 309 height 399
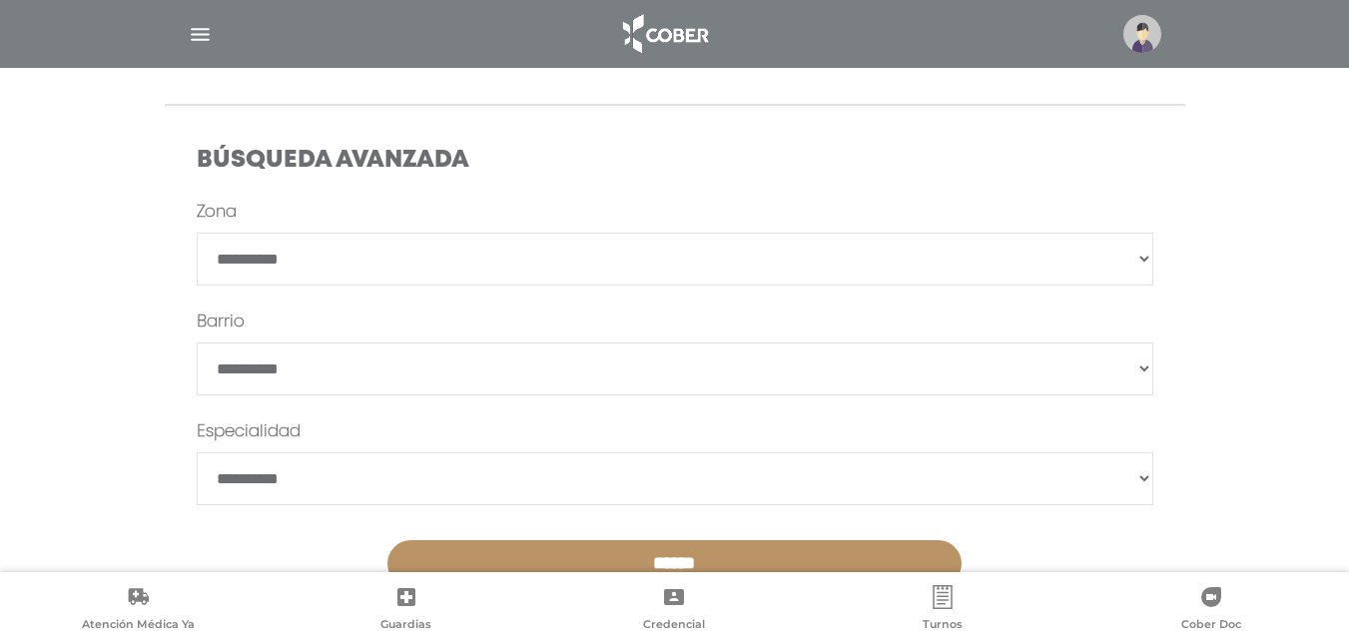
scroll to position [509, 0]
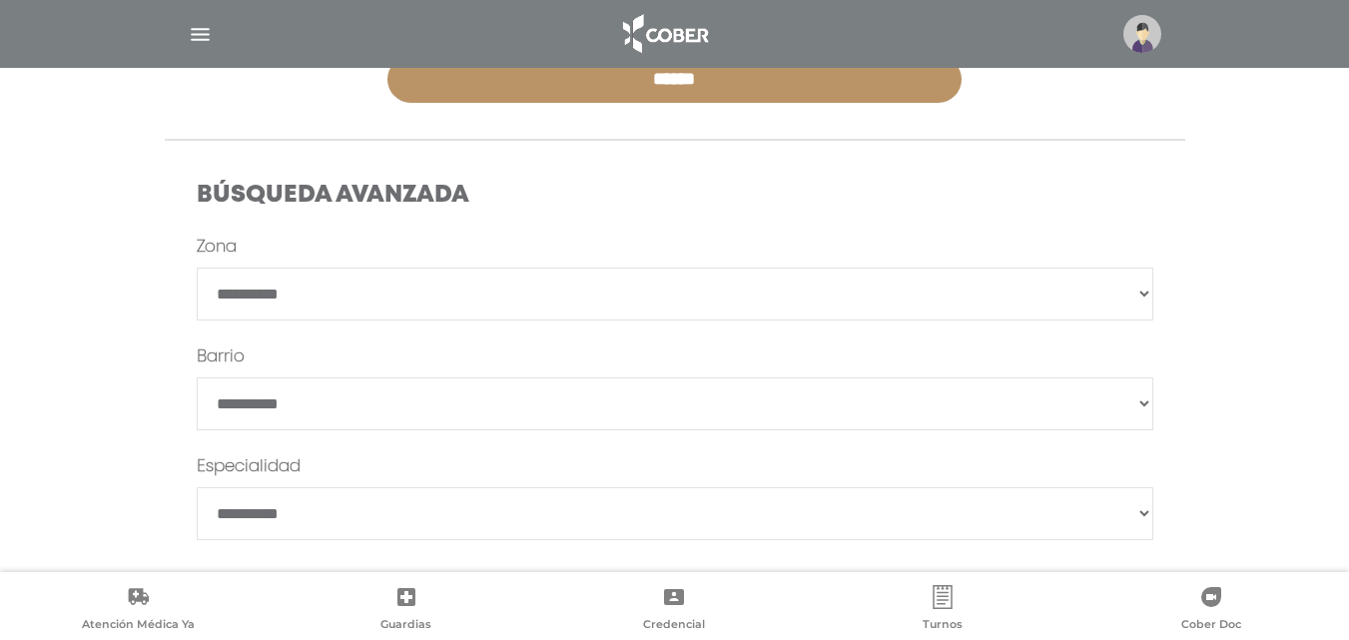
click at [630, 286] on select "**********" at bounding box center [675, 294] width 957 height 53
select select "****"
click at [197, 268] on select "**********" at bounding box center [675, 294] width 957 height 53
click at [606, 395] on select "*******" at bounding box center [675, 403] width 957 height 53
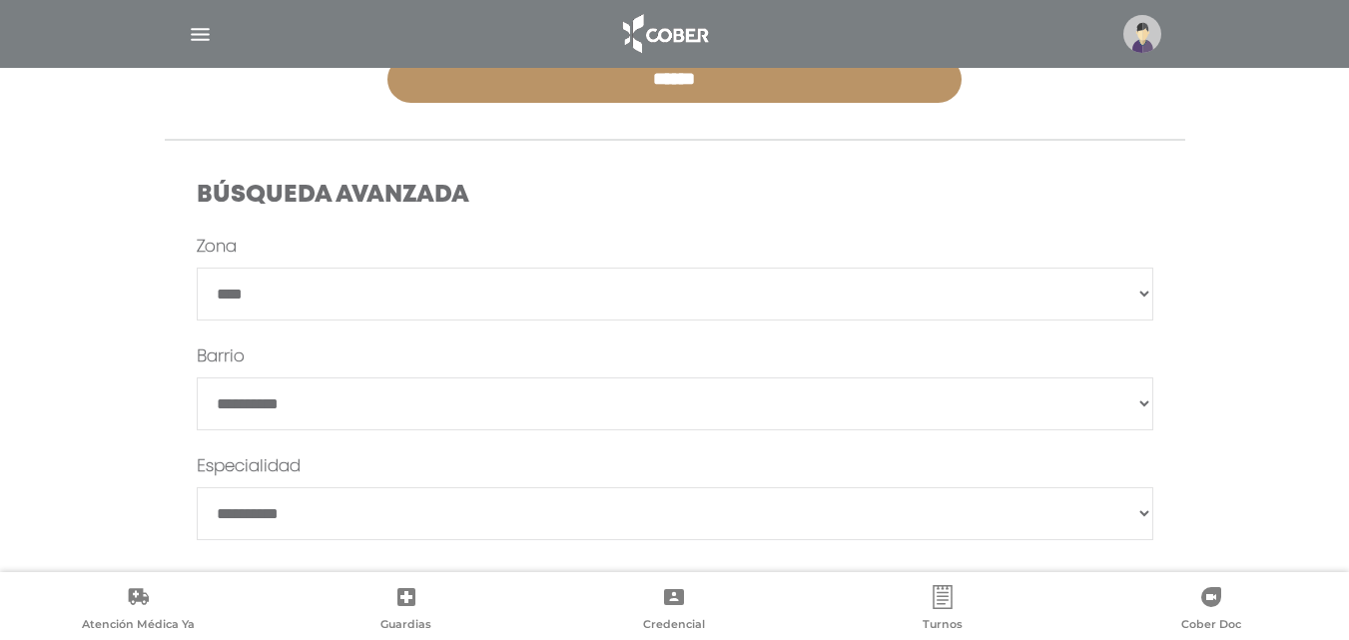
select select "*********"
click at [197, 377] on select "*******" at bounding box center [675, 403] width 957 height 53
click at [642, 523] on select "**********" at bounding box center [675, 513] width 957 height 53
select select "**********"
click at [197, 487] on select "**********" at bounding box center [675, 513] width 957 height 53
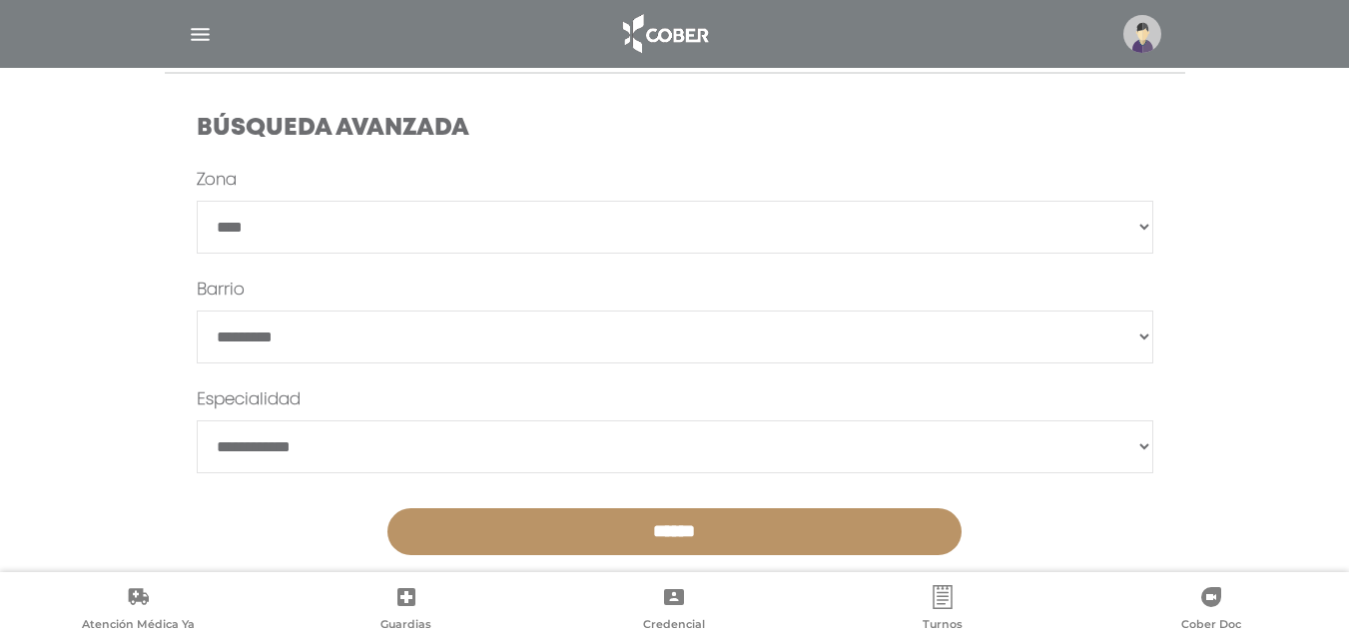
scroll to position [609, 0]
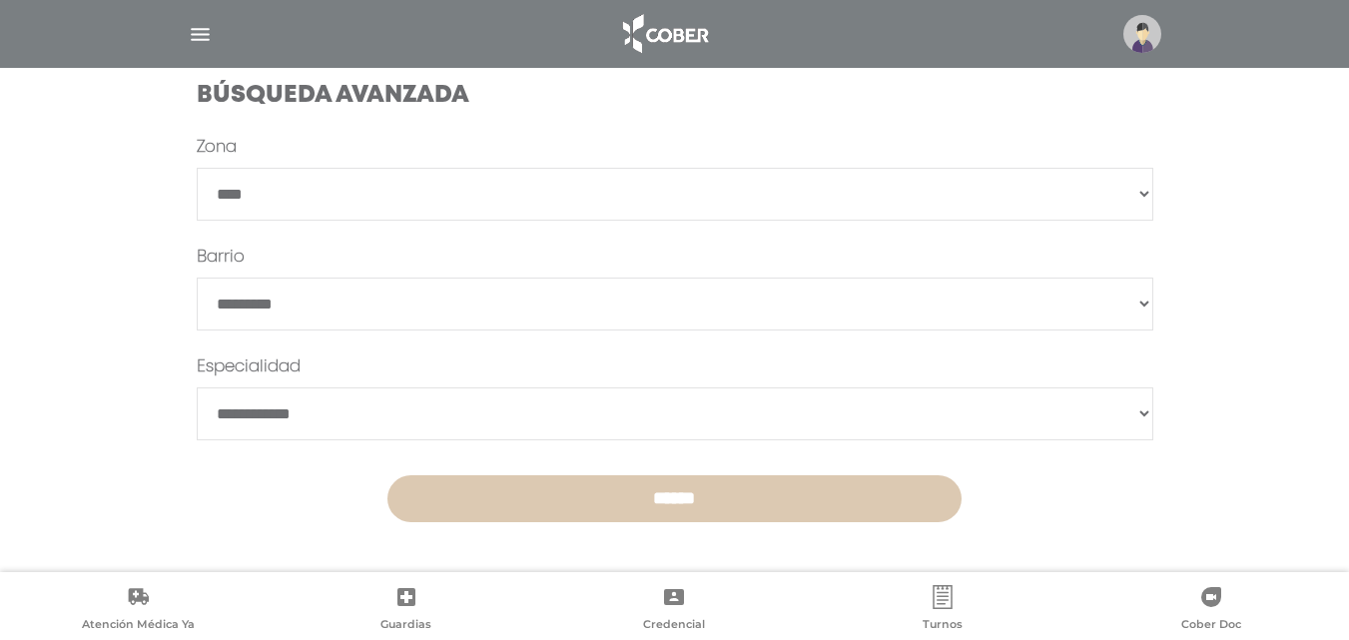
click at [726, 490] on input "******" at bounding box center [674, 498] width 574 height 47
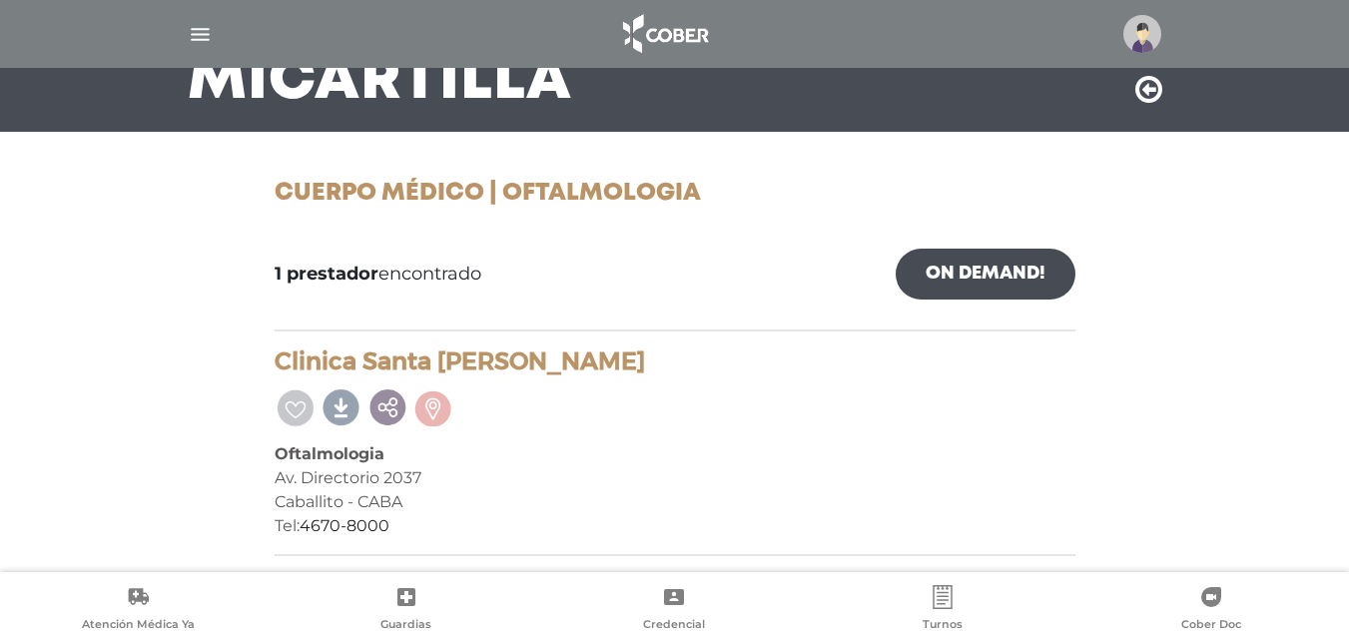
click at [543, 356] on h4 "Clinica Santa Isabel" at bounding box center [675, 362] width 801 height 29
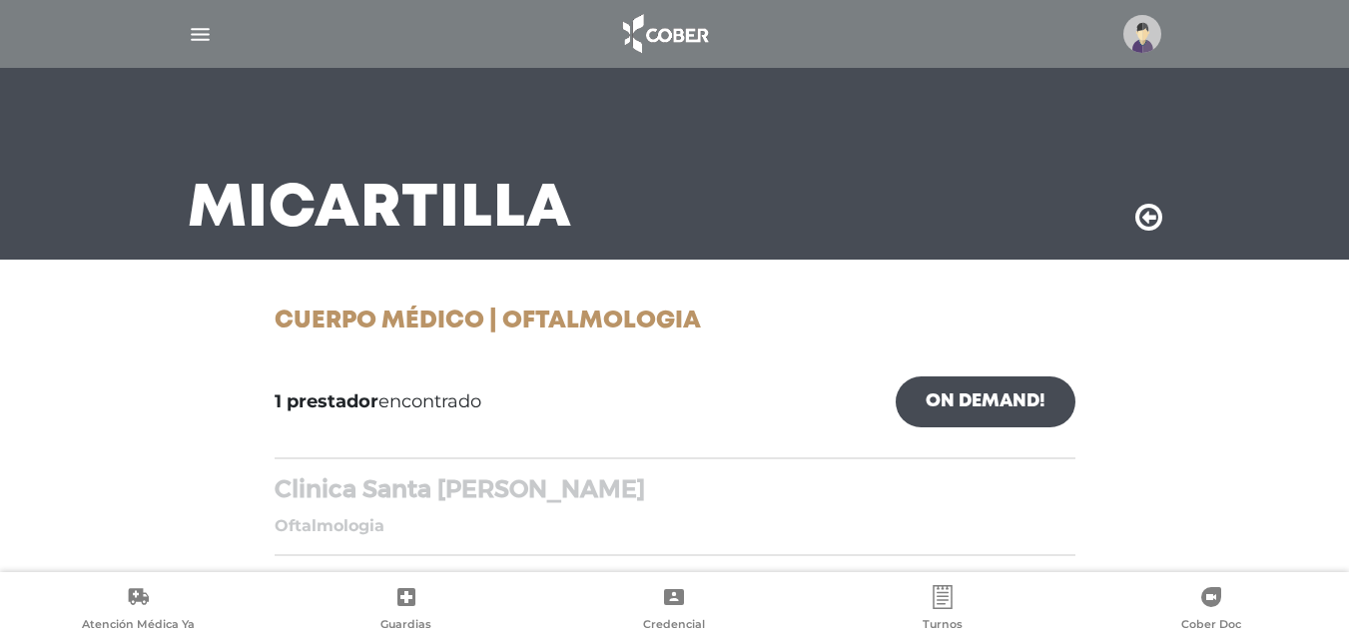
click at [400, 475] on h4 "Clinica Santa Isabel" at bounding box center [675, 489] width 801 height 29
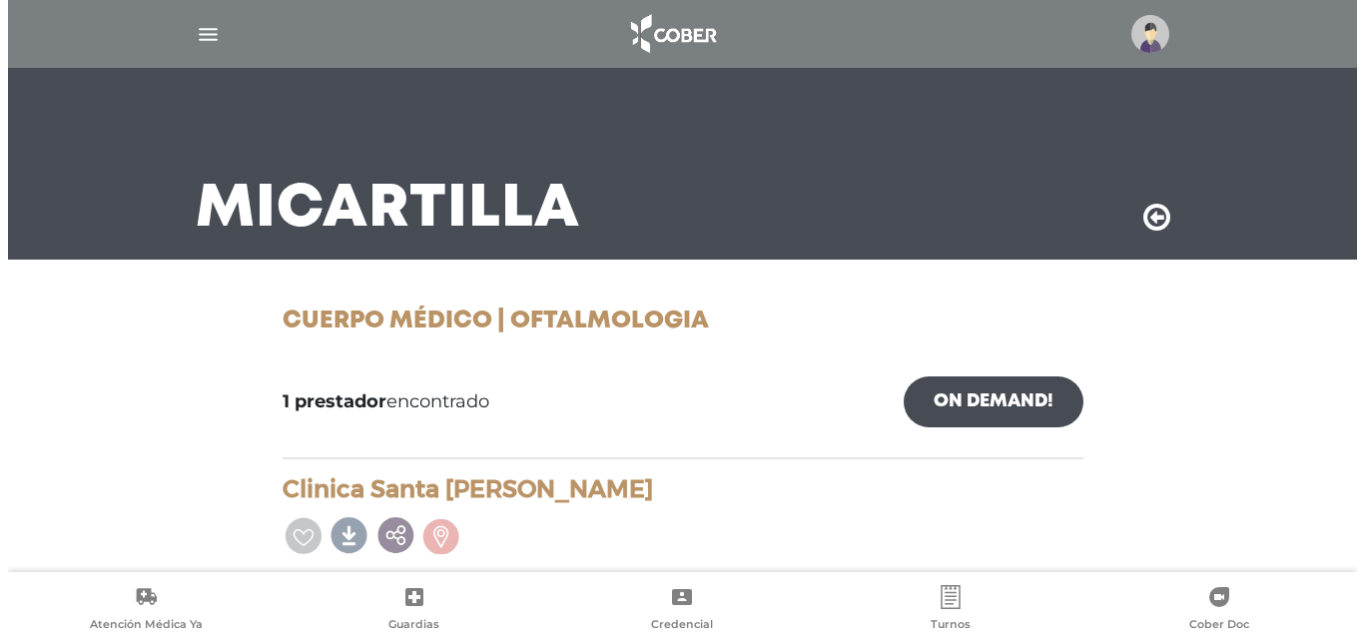
scroll to position [176, 0]
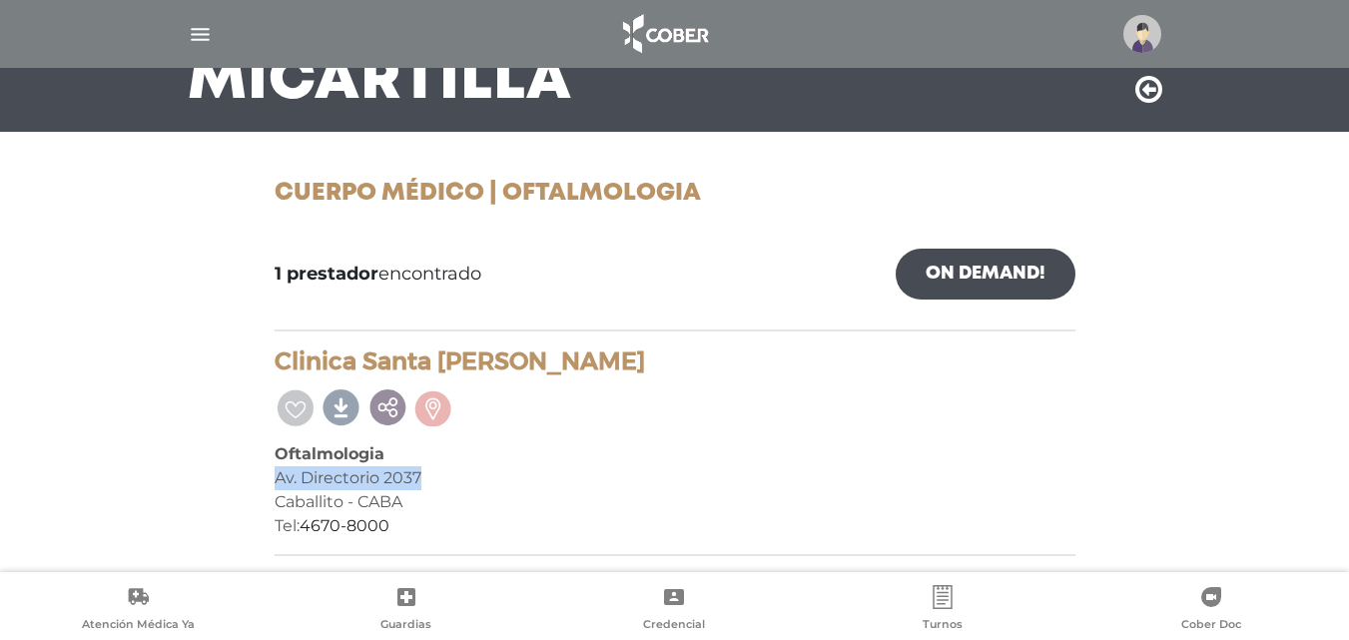
drag, startPoint x: 270, startPoint y: 472, endPoint x: 474, endPoint y: 475, distance: 204.7
click at [474, 475] on div "1 prestador encontrado On Demand! mostrar en mi área Mostrar en mapa Demasiados…" at bounding box center [675, 403] width 831 height 340
click at [474, 475] on div "Av. Directorio 2037" at bounding box center [675, 478] width 801 height 24
click at [215, 37] on div at bounding box center [675, 34] width 1023 height 48
click at [211, 38] on img "button" at bounding box center [200, 34] width 25 height 25
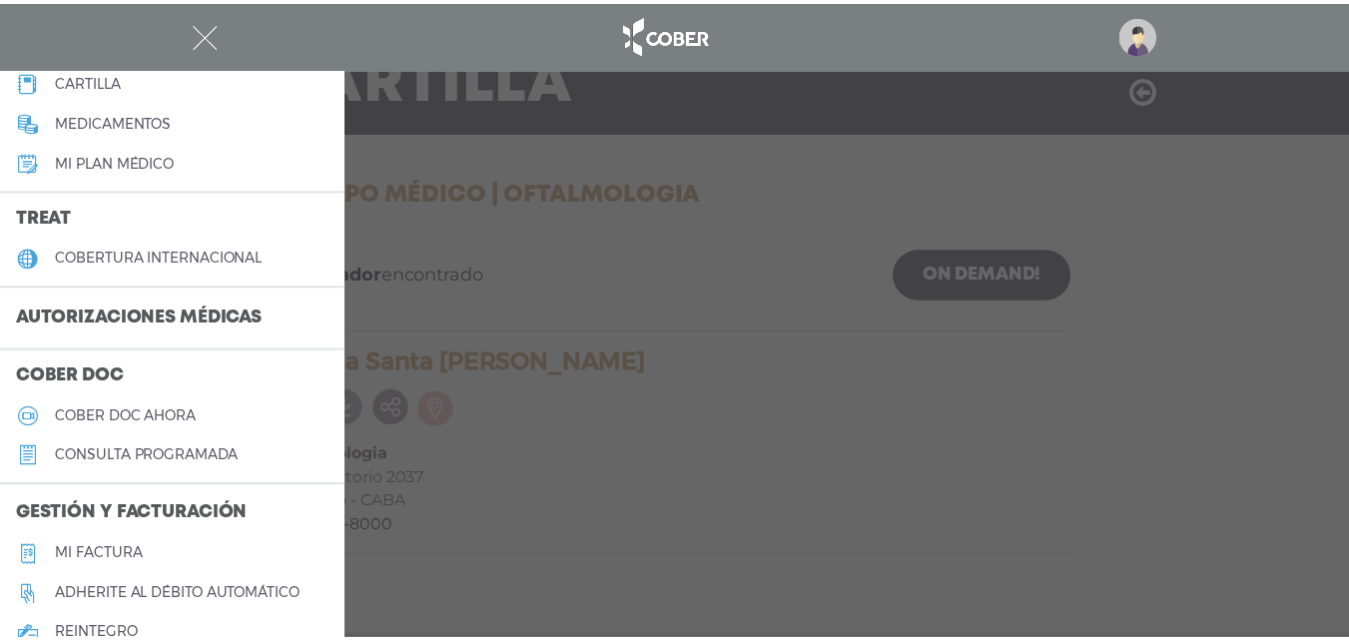
scroll to position [0, 0]
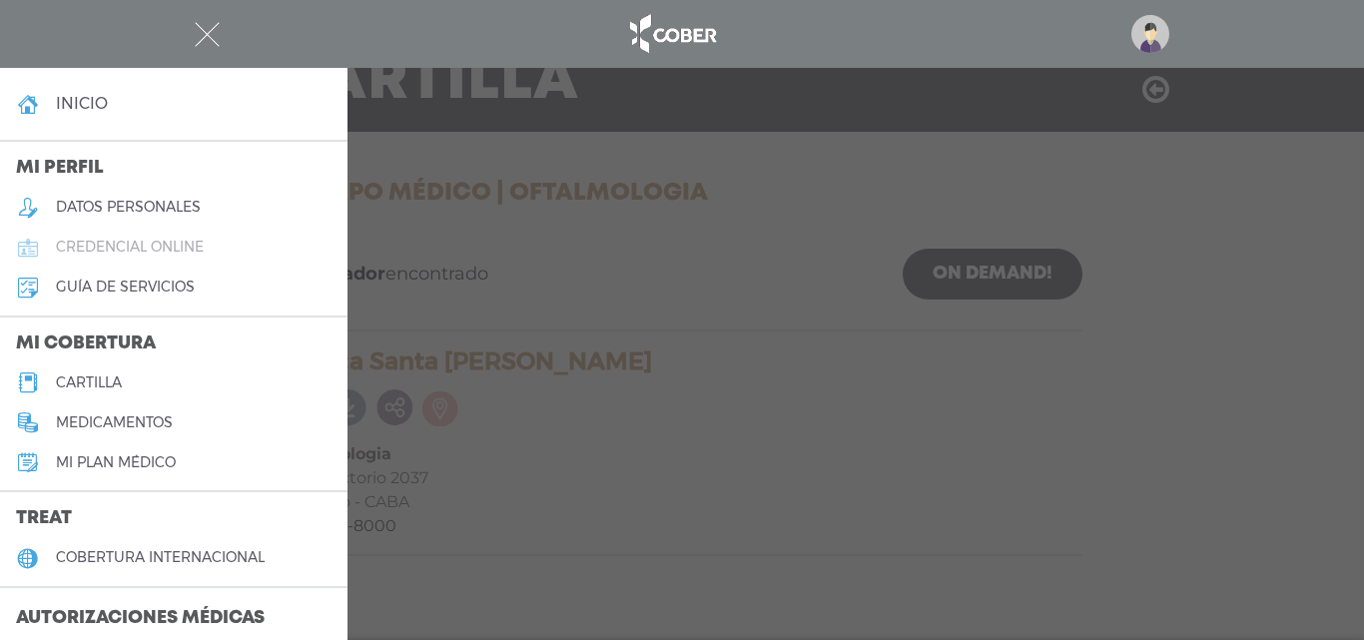
click at [218, 240] on link "credencial online" at bounding box center [174, 248] width 348 height 40
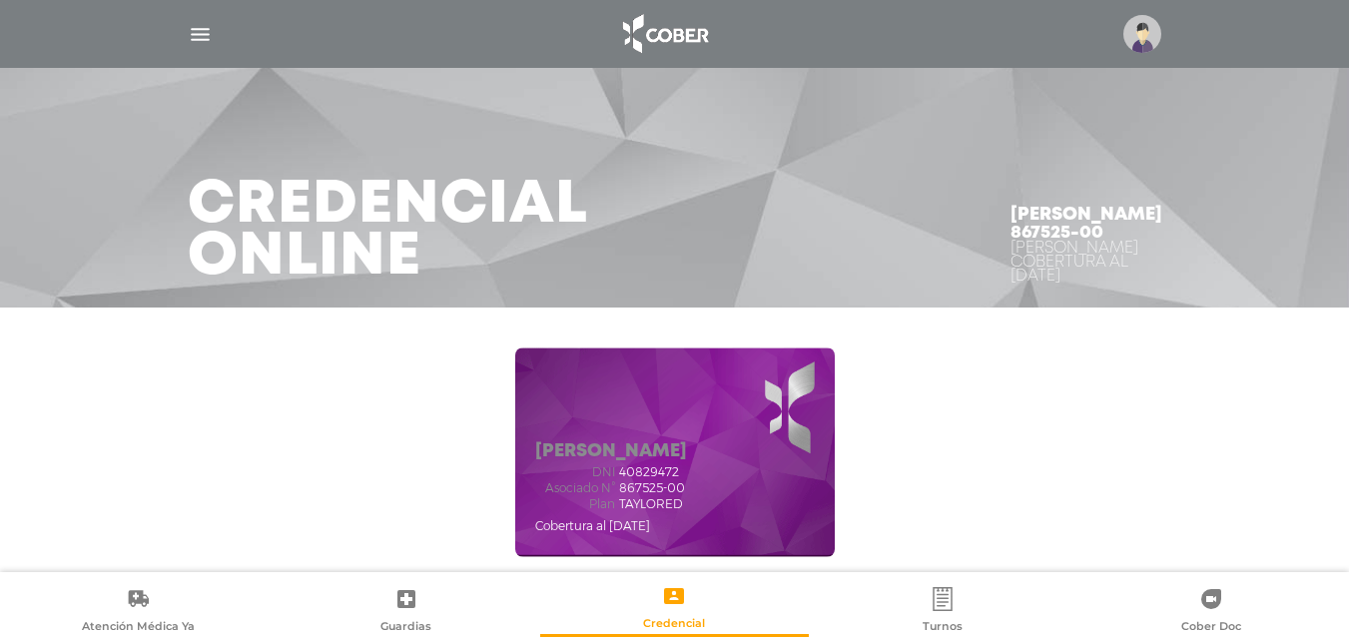
scroll to position [100, 0]
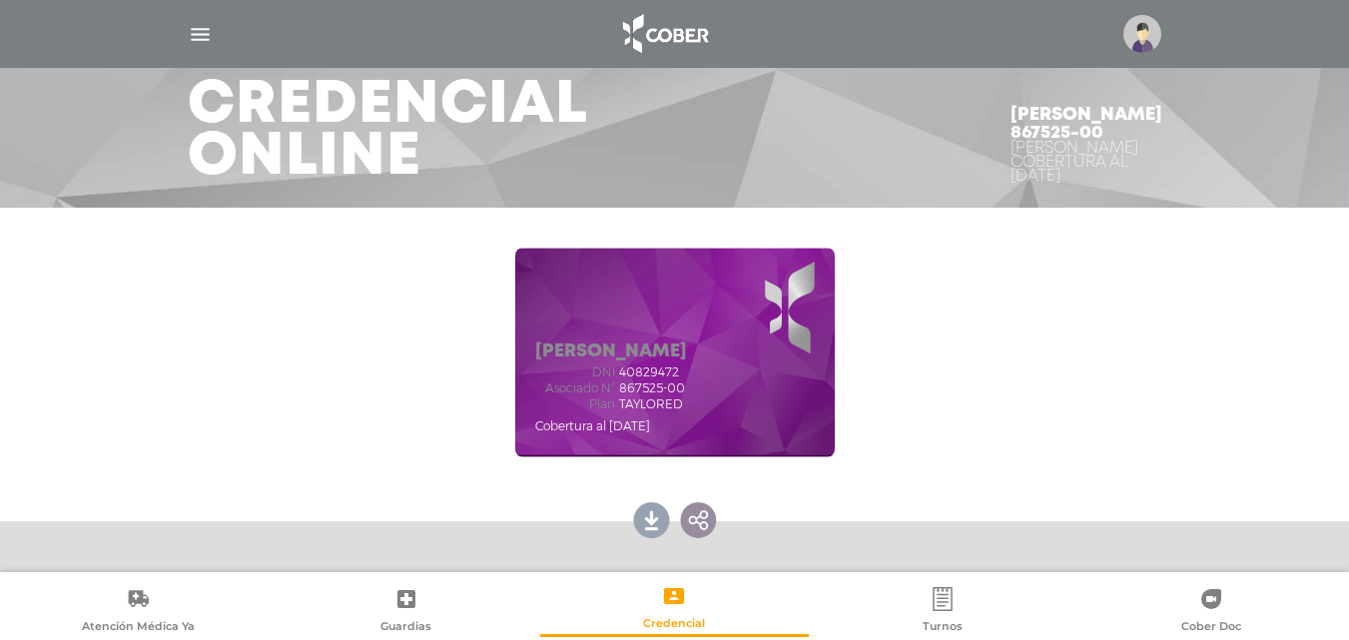
click at [986, 425] on div "[PERSON_NAME] dni 40829472 Asociado N° 867525-00 Plan TAYLORED Cobertura al [DA…" at bounding box center [675, 353] width 1023 height 250
drag, startPoint x: 998, startPoint y: 147, endPoint x: 1149, endPoint y: 154, distance: 152.0
click at [1149, 154] on div "[PERSON_NAME] 867525-00 Cober TAYLORED Cobertura al [DATE]" at bounding box center [1087, 145] width 200 height 126
click at [1149, 154] on div "Cober TAYLORED Cobertura al [DATE]" at bounding box center [1087, 163] width 152 height 42
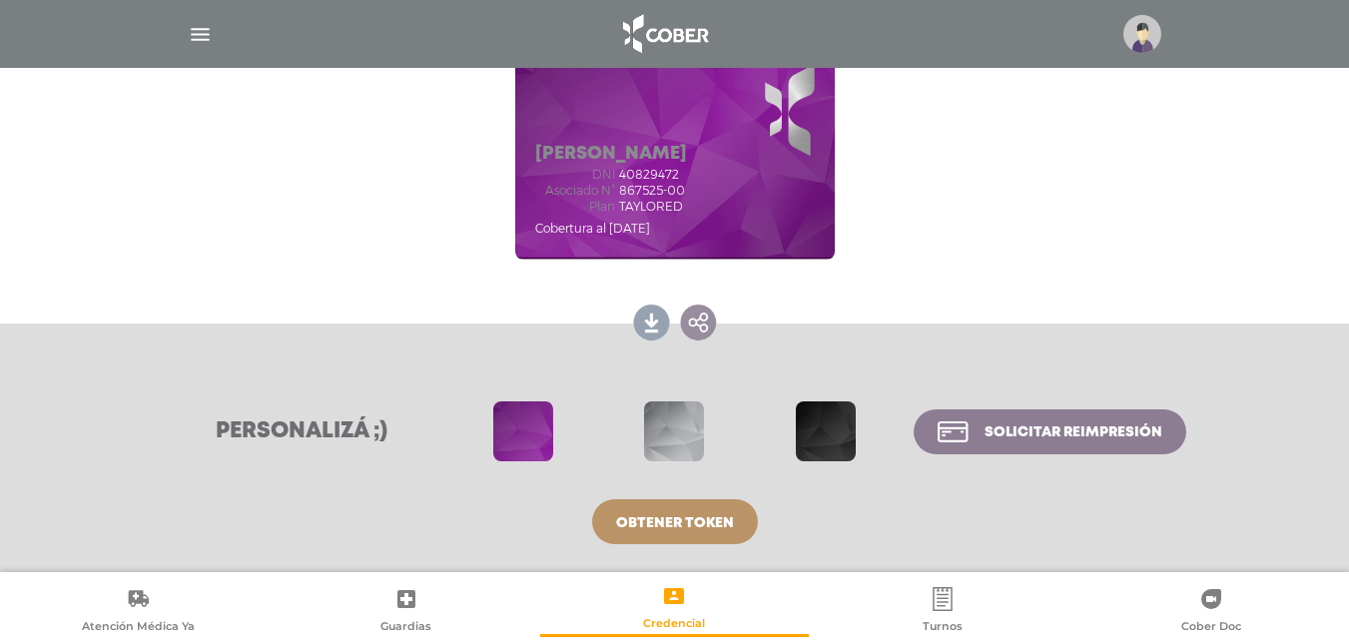
scroll to position [0, 0]
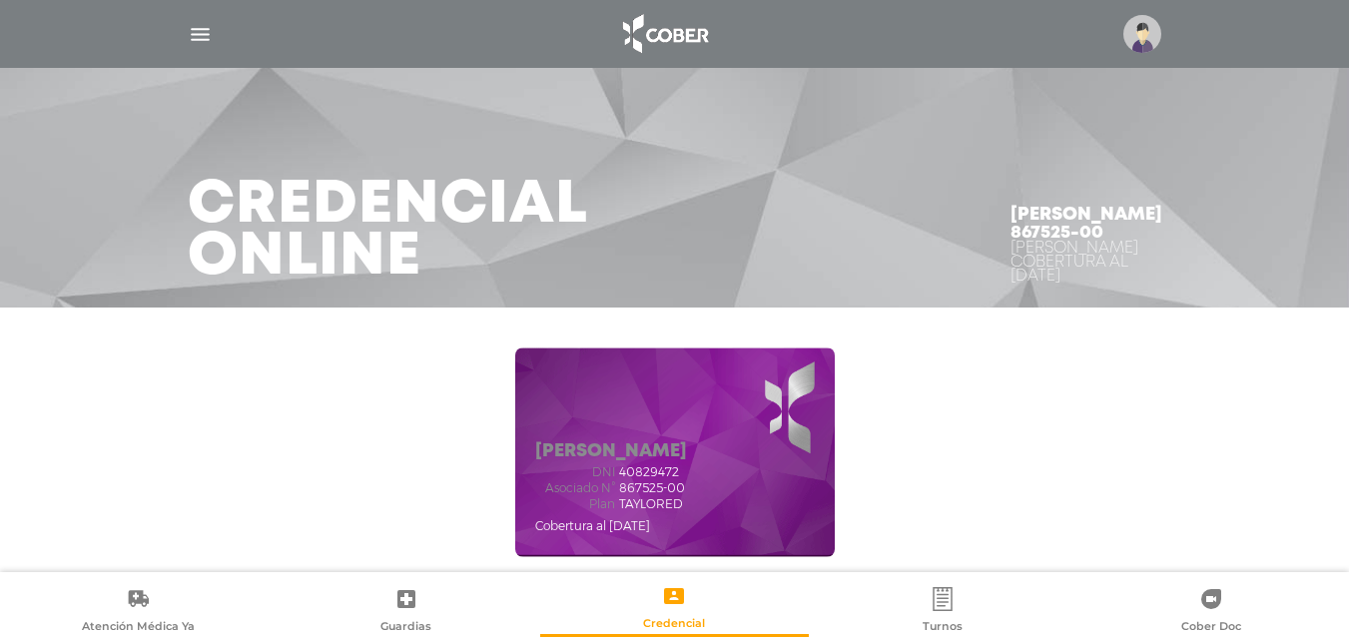
click at [216, 38] on div at bounding box center [675, 34] width 1023 height 48
click at [210, 35] on img "button" at bounding box center [200, 34] width 25 height 25
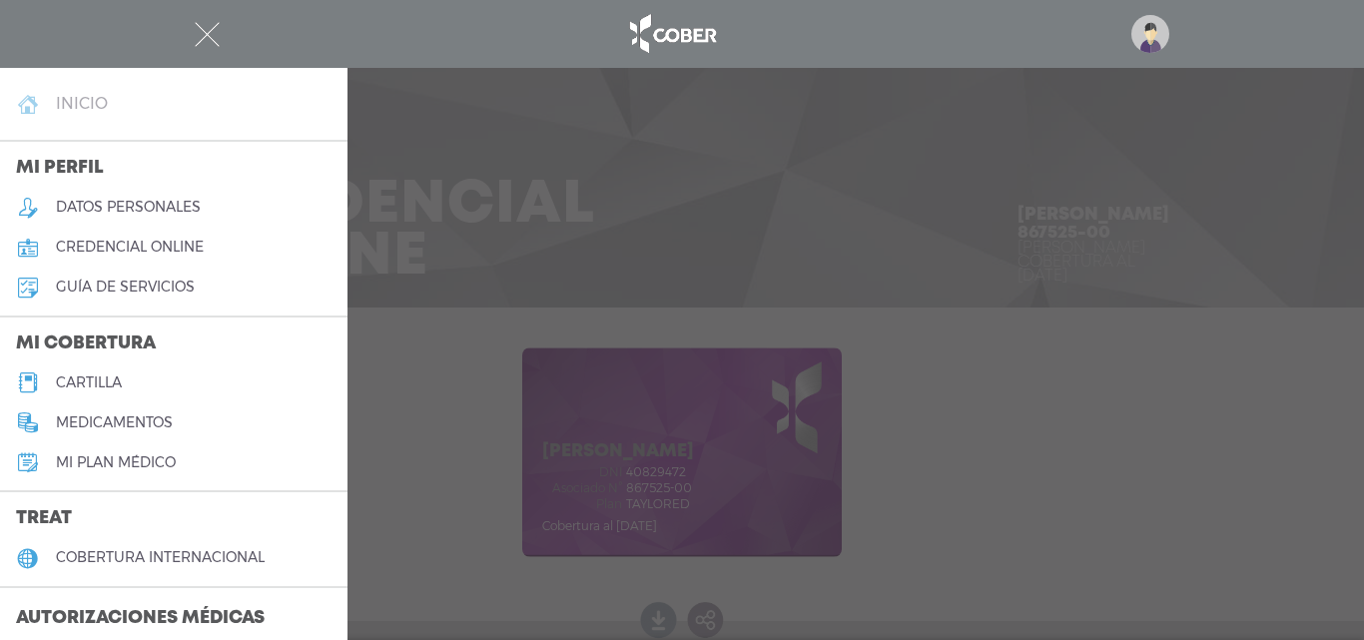
click at [114, 107] on link "inicio" at bounding box center [174, 104] width 348 height 40
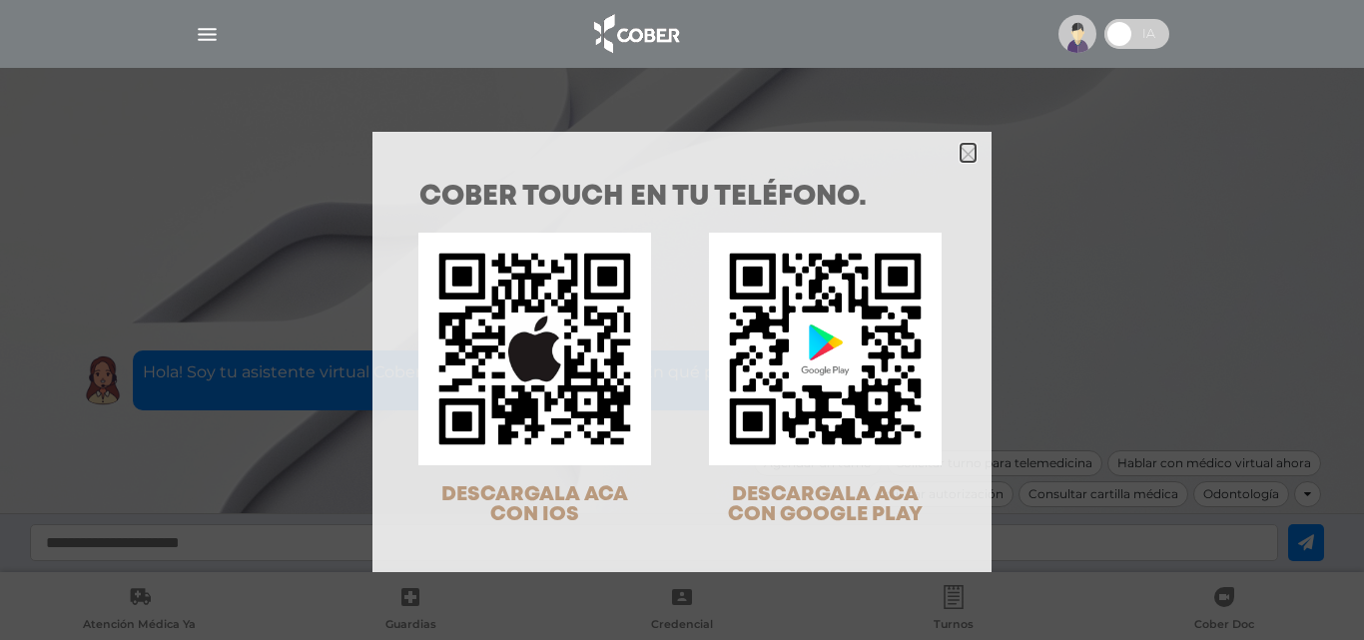
click at [961, 154] on icon "Close" at bounding box center [968, 154] width 15 height 15
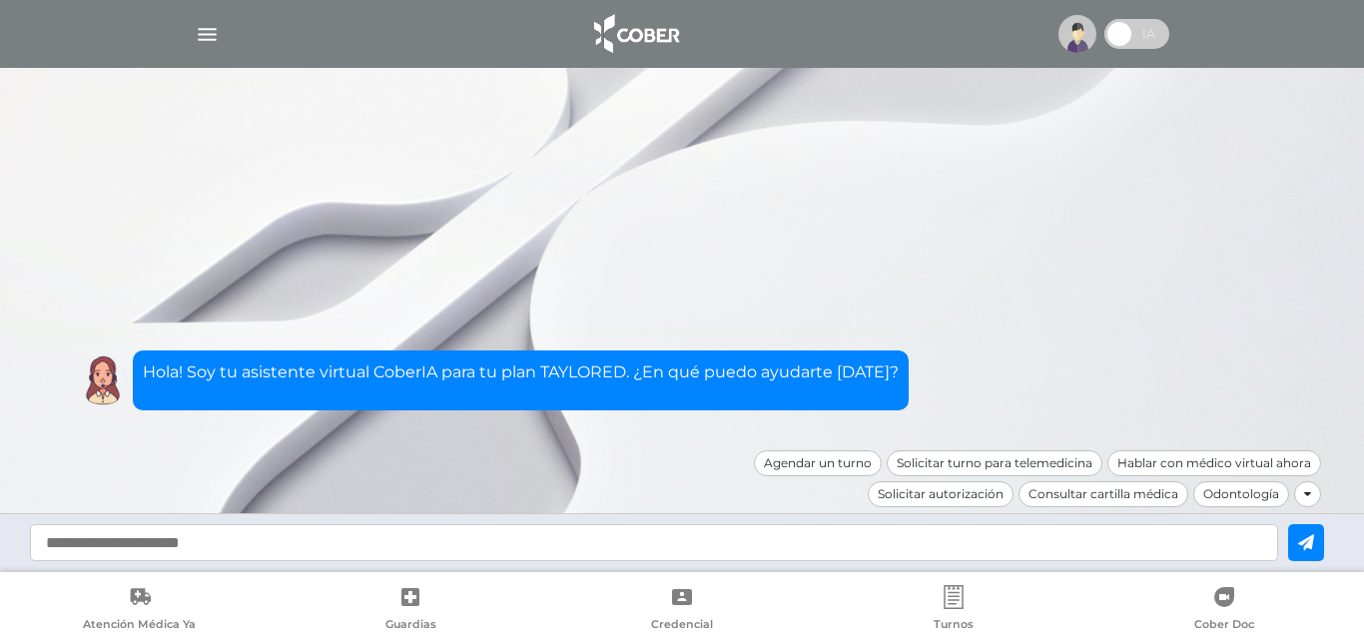
click at [971, 533] on input "text" at bounding box center [654, 542] width 1248 height 37
click at [1289, 500] on div "Agendar un turno Solicitar turno para telemedicina Hablar con médico virtual ah…" at bounding box center [1001, 481] width 639 height 62
click at [1307, 491] on icon at bounding box center [1307, 494] width 7 height 12
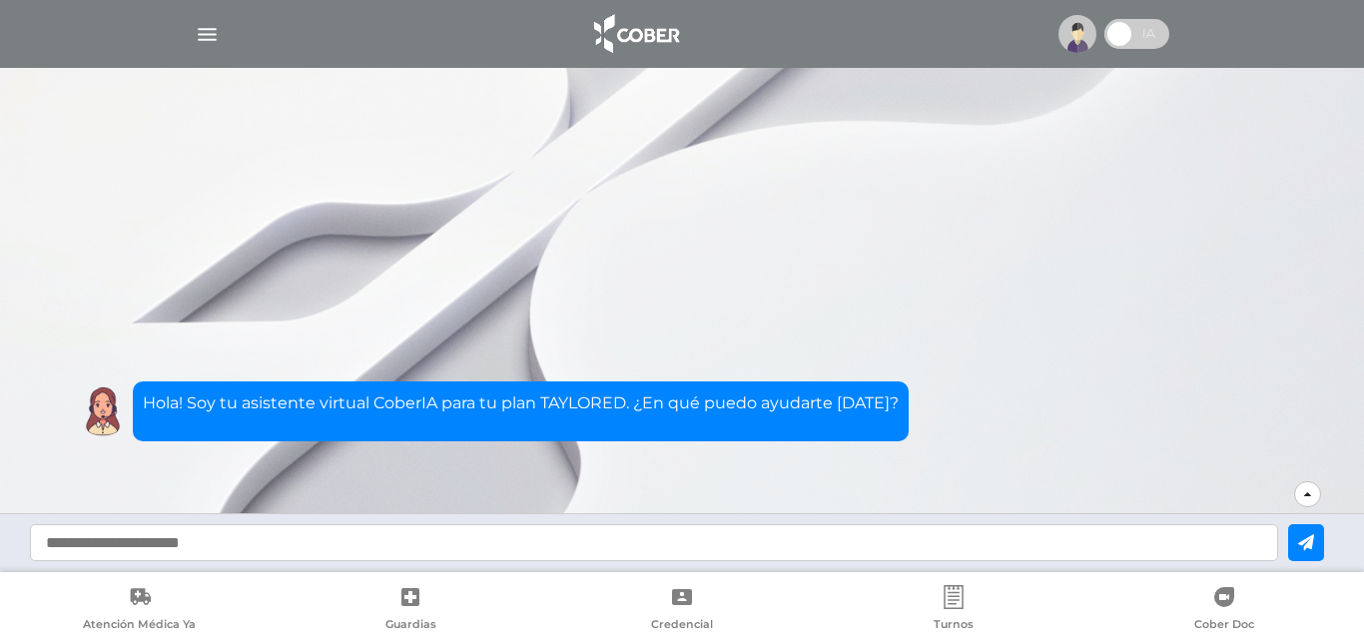
click at [1180, 538] on input "text" at bounding box center [654, 542] width 1248 height 37
type input "**********"
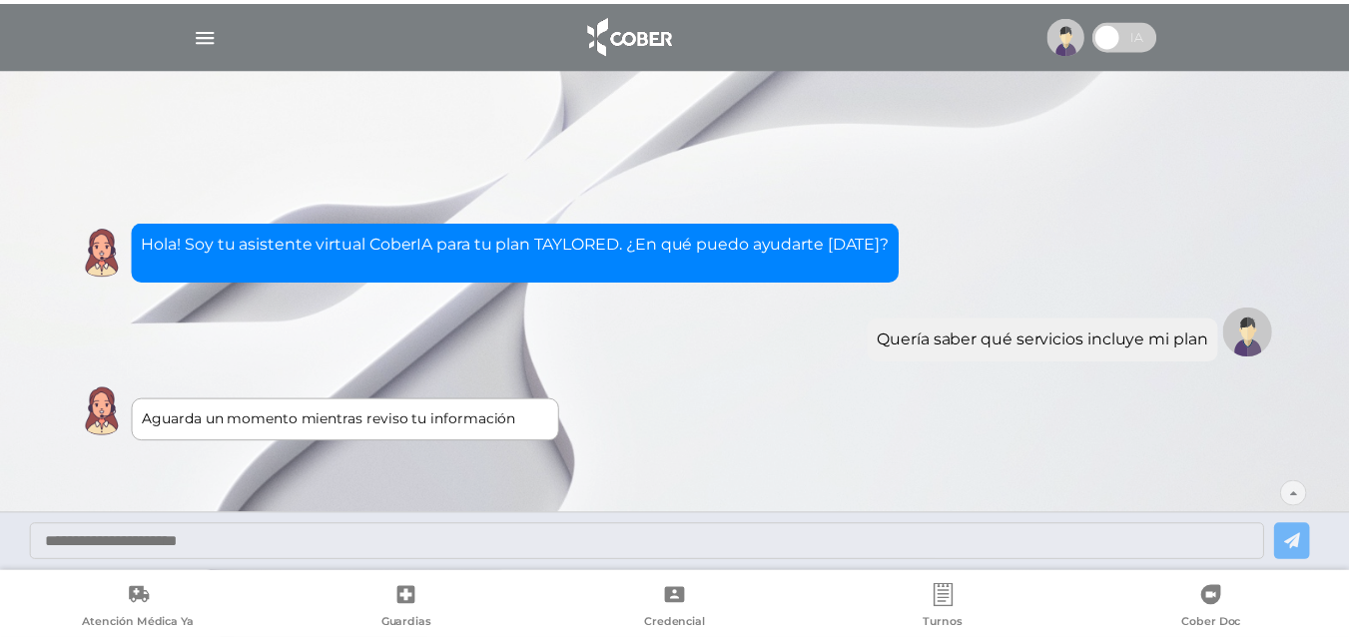
scroll to position [36, 0]
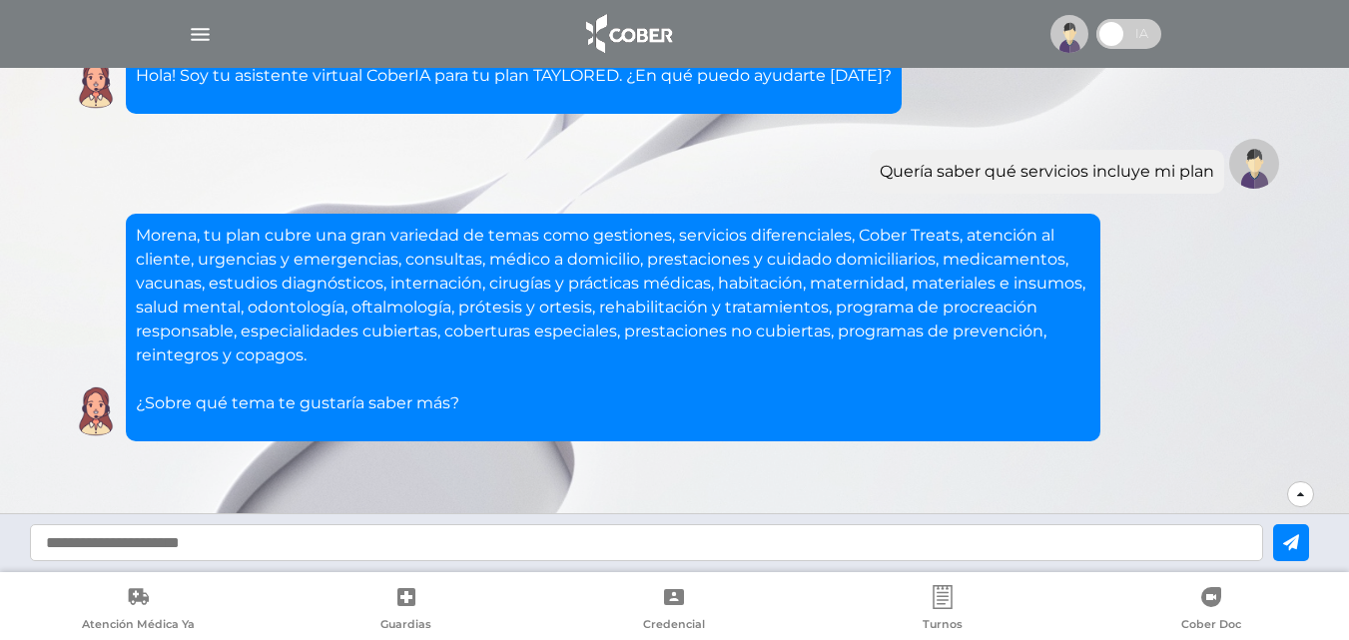
click at [444, 542] on input "text" at bounding box center [646, 542] width 1233 height 37
type input "**********"
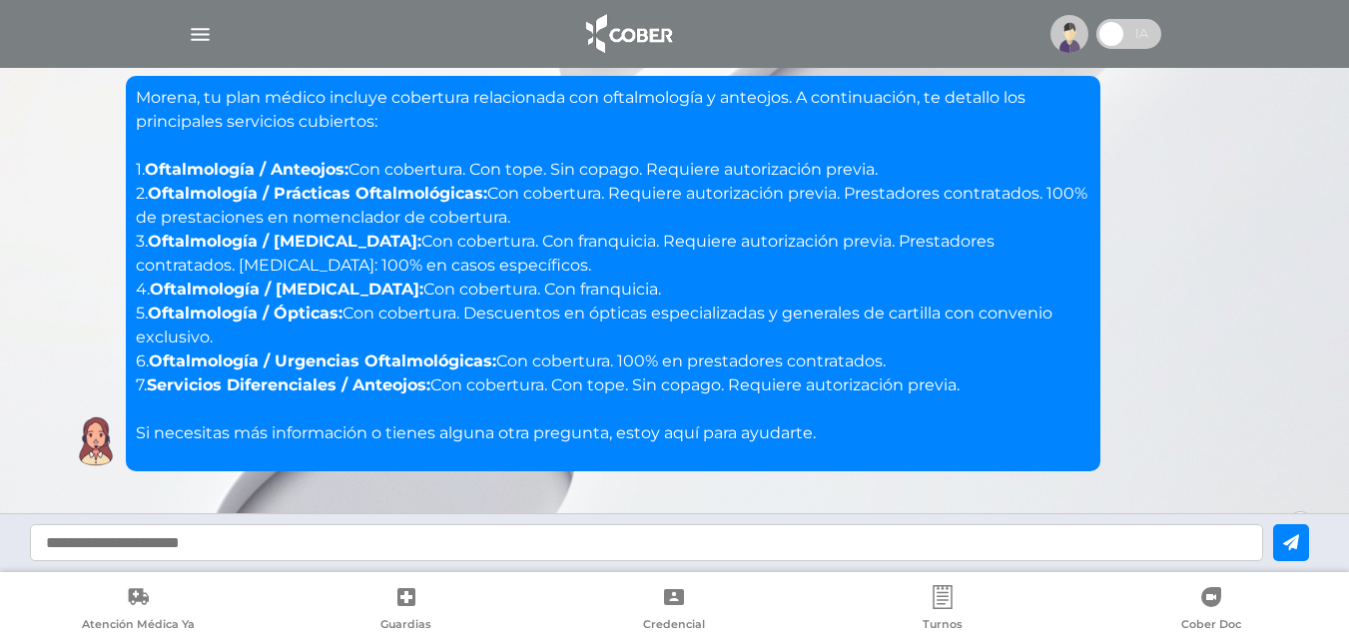
scroll to position [531, 0]
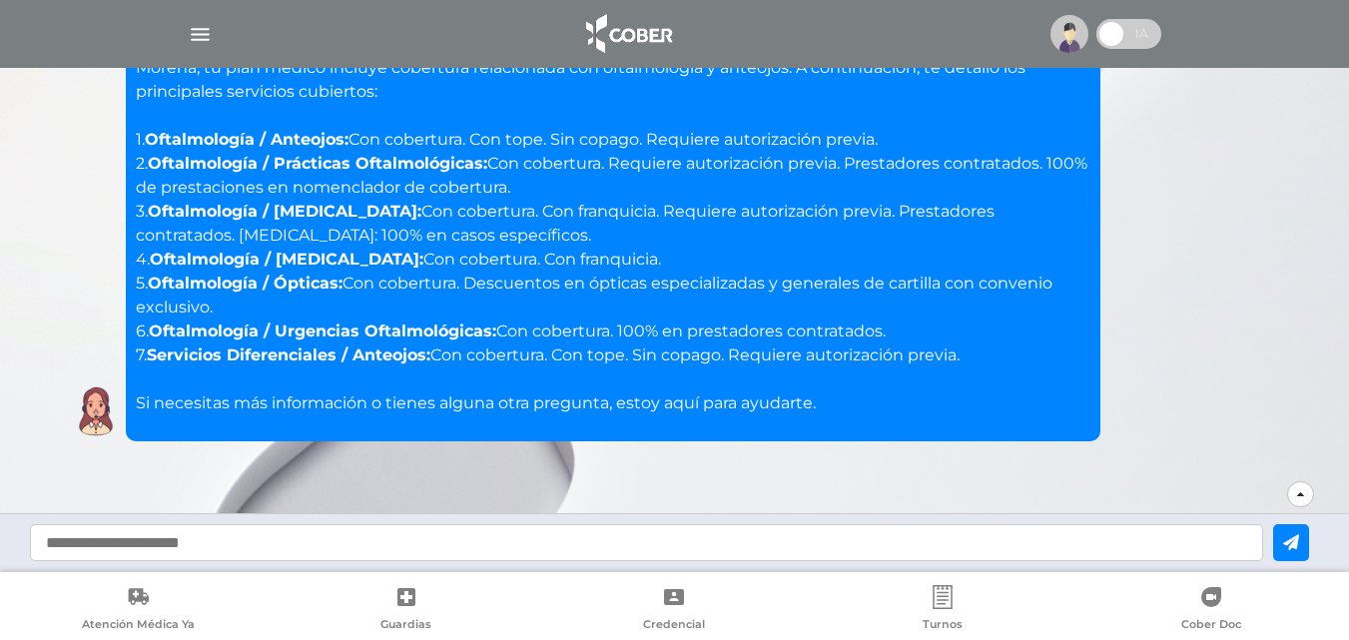
click at [576, 545] on input "text" at bounding box center [646, 542] width 1233 height 37
type input "**********"
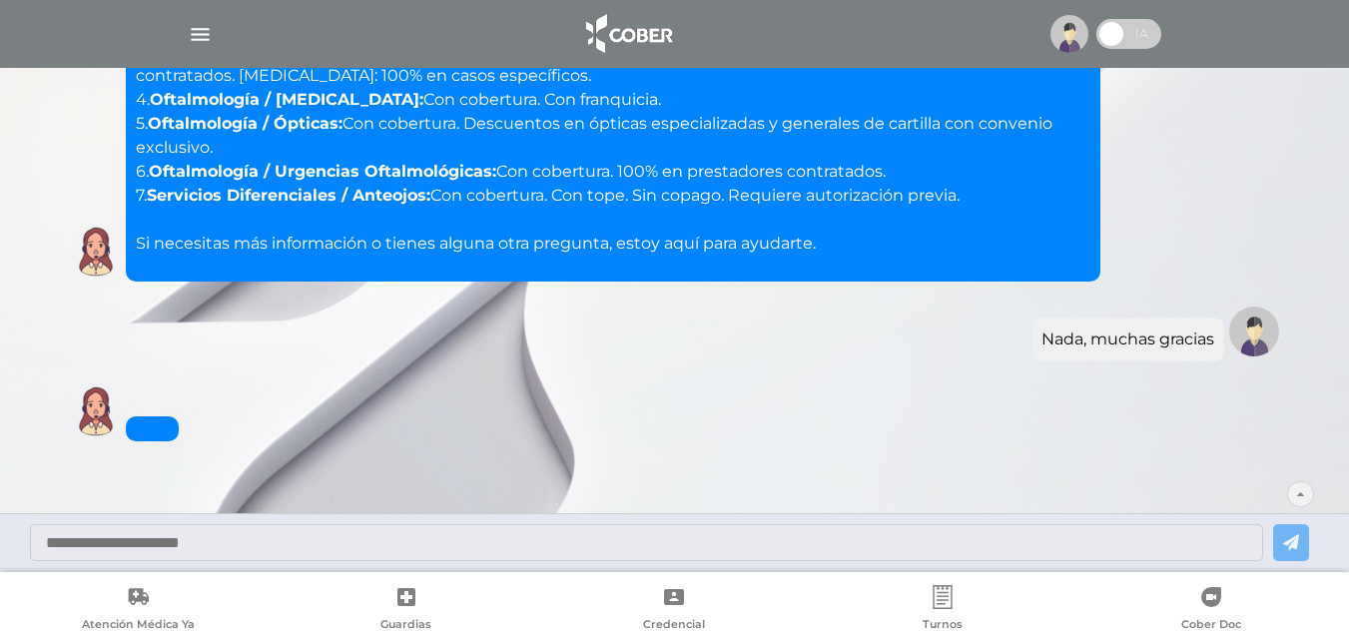
scroll to position [715, 0]
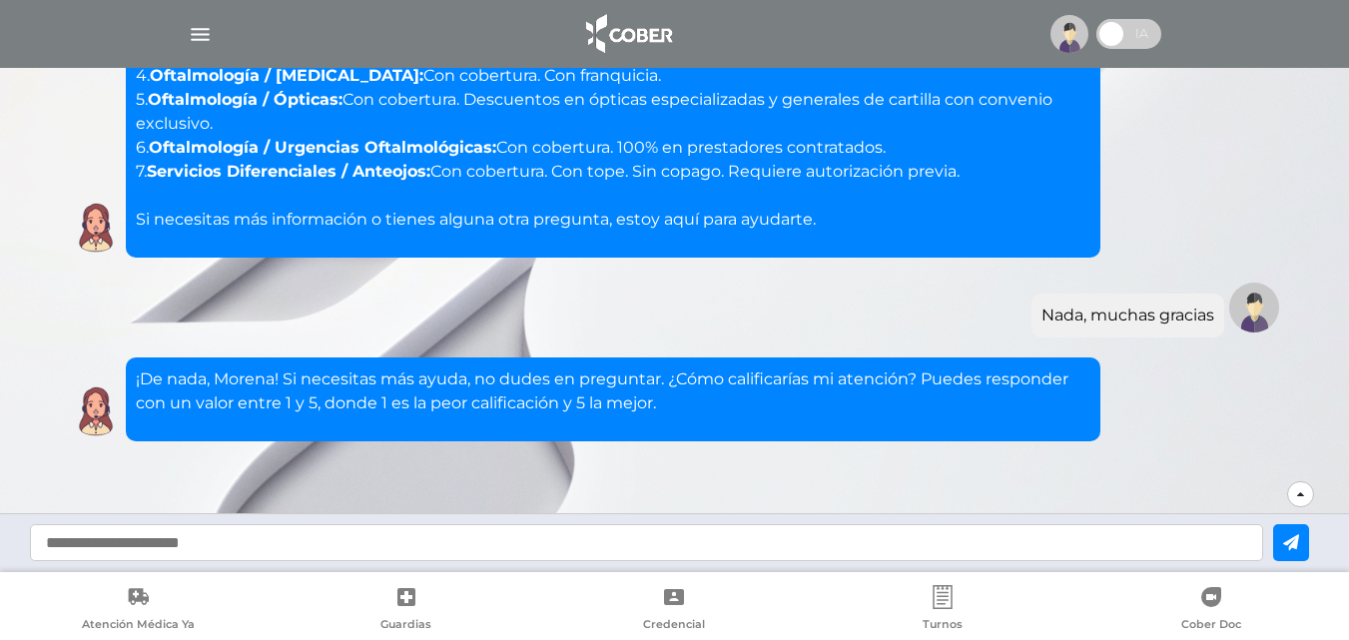
click at [677, 523] on div at bounding box center [674, 542] width 1349 height 59
click at [676, 544] on input "text" at bounding box center [646, 542] width 1233 height 37
type input "*"
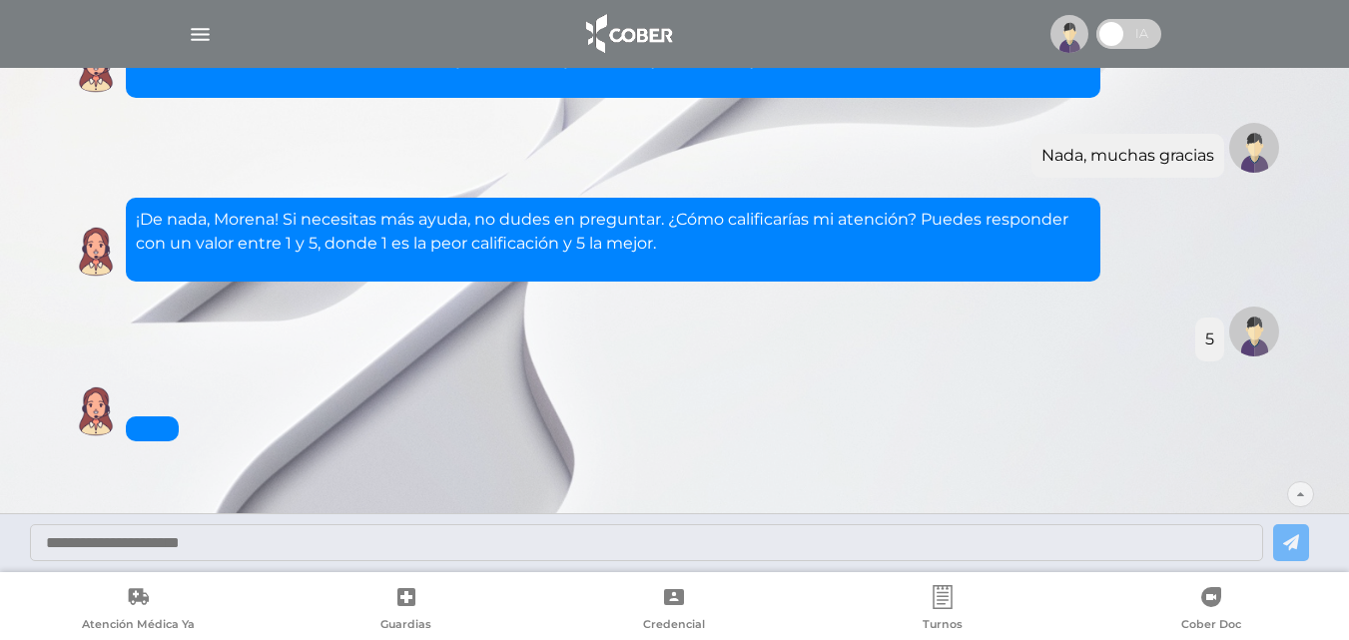
scroll to position [899, 0]
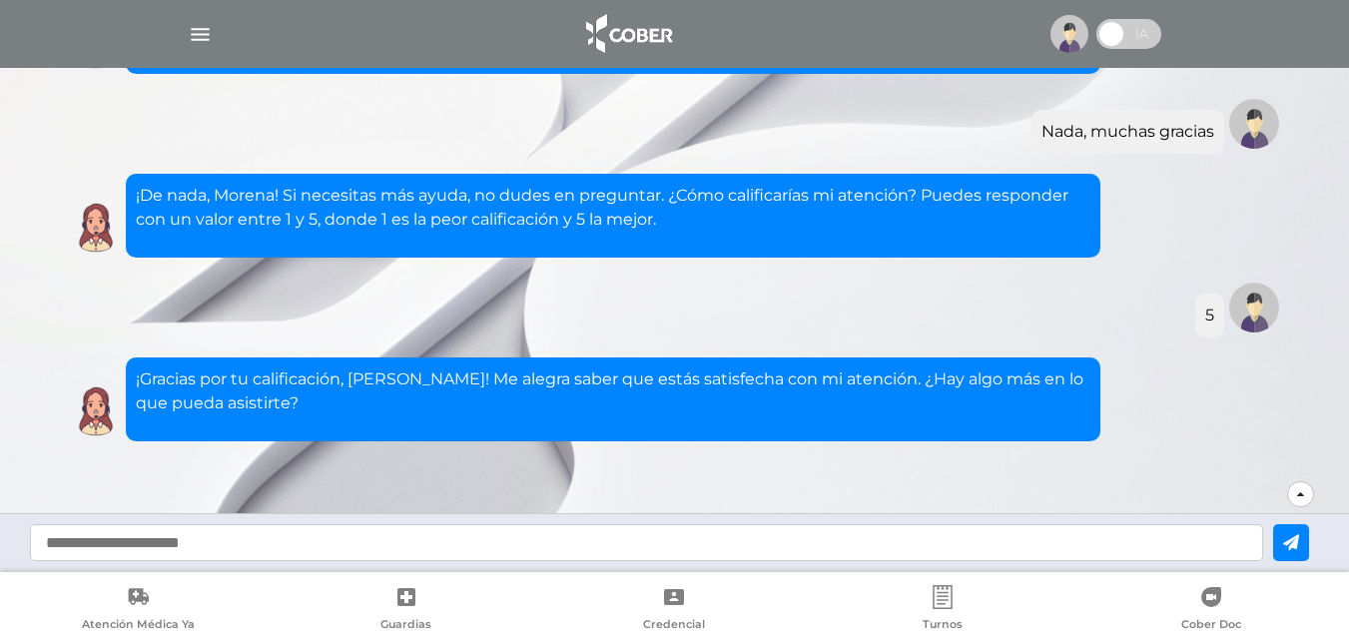
click at [1086, 39] on img at bounding box center [1070, 34] width 38 height 38
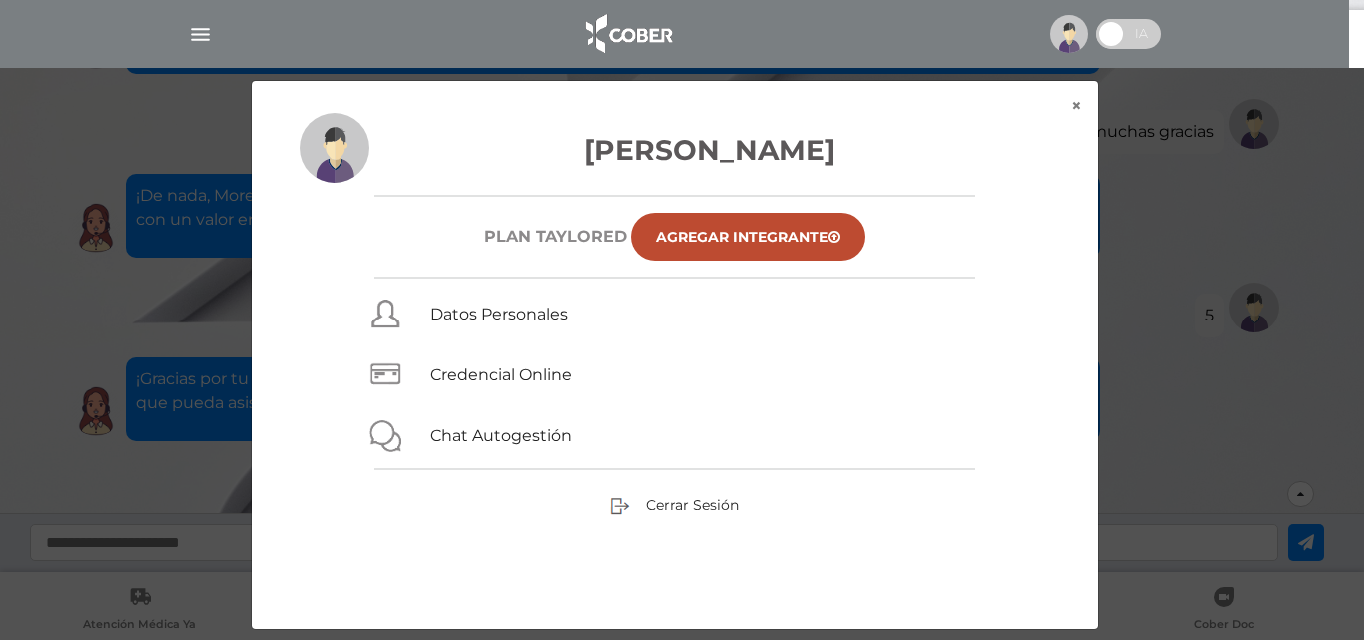
click at [321, 144] on img at bounding box center [335, 148] width 70 height 70
drag, startPoint x: 561, startPoint y: 235, endPoint x: 682, endPoint y: 246, distance: 121.3
click at [682, 246] on div "Morena Andreu Plan TAYLORED Agregar Integrante Datos Personales Credencial Onli…" at bounding box center [675, 371] width 847 height 516
click at [957, 270] on div "Morena Andreu Plan TAYLORED Agregar Integrante Datos Personales Credencial Onli…" at bounding box center [675, 371] width 847 height 516
click at [1075, 108] on button "×" at bounding box center [1077, 106] width 43 height 50
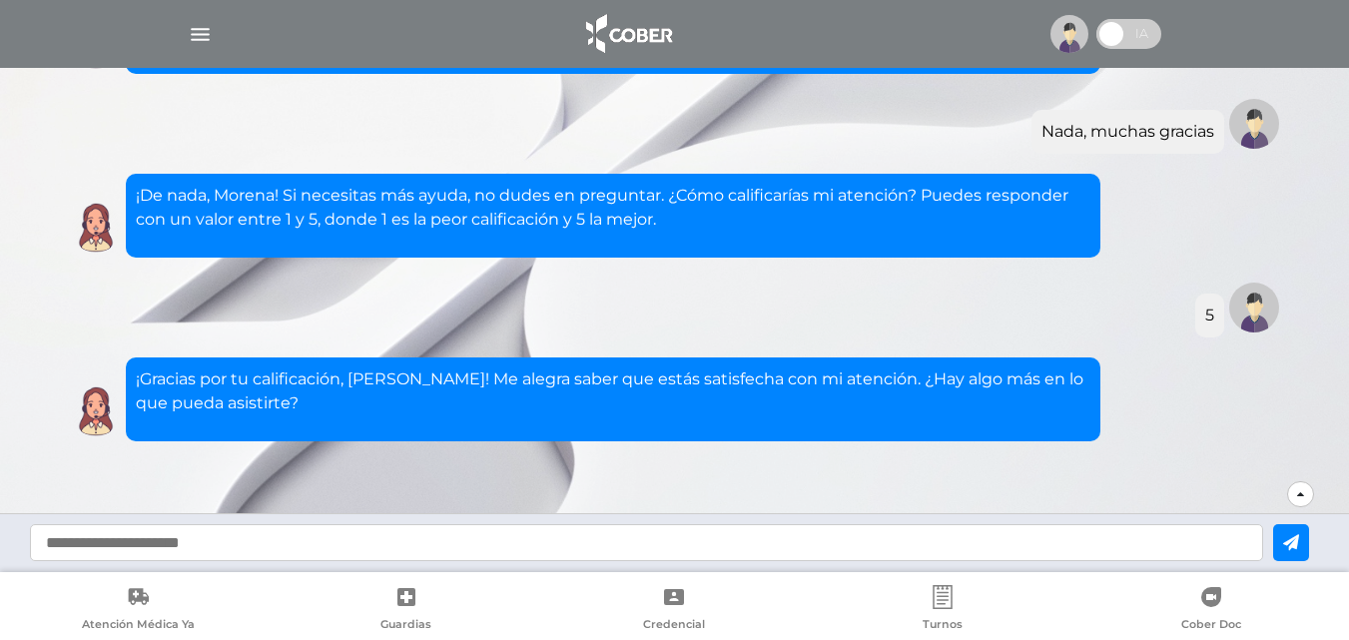
click at [793, 132] on div "Nada, muchas gracias" at bounding box center [675, 124] width 1218 height 60
click at [1127, 31] on span at bounding box center [1129, 34] width 65 height 30
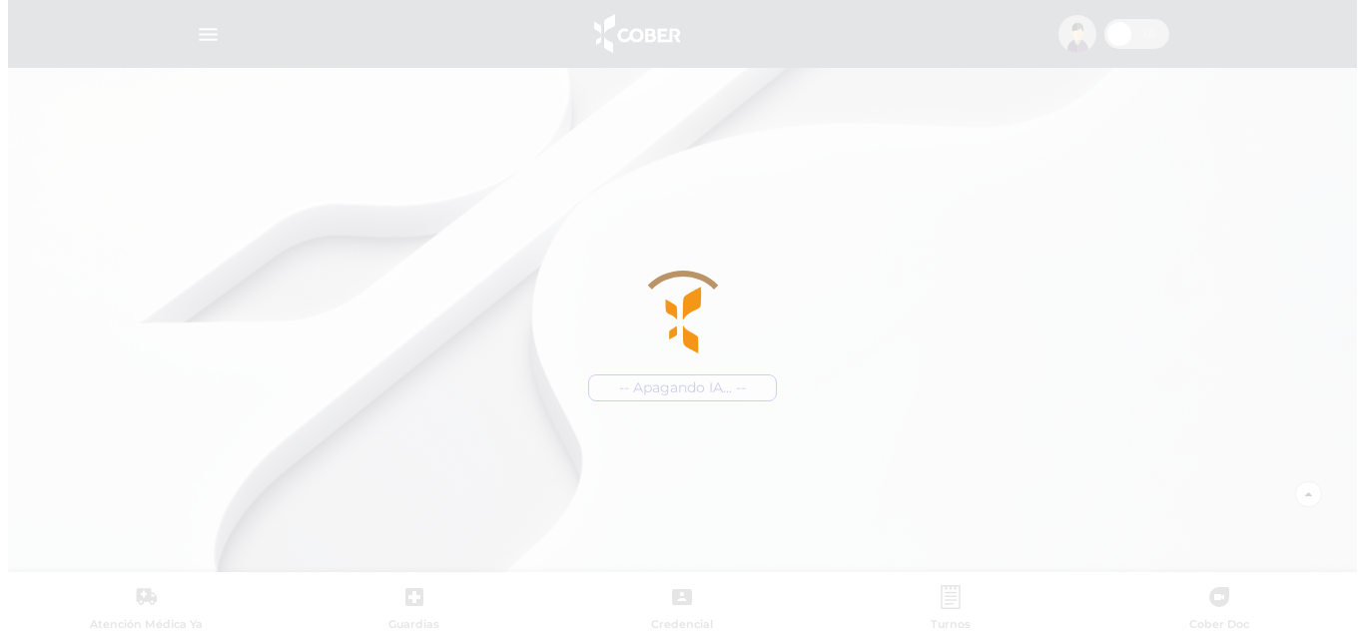
scroll to position [0, 0]
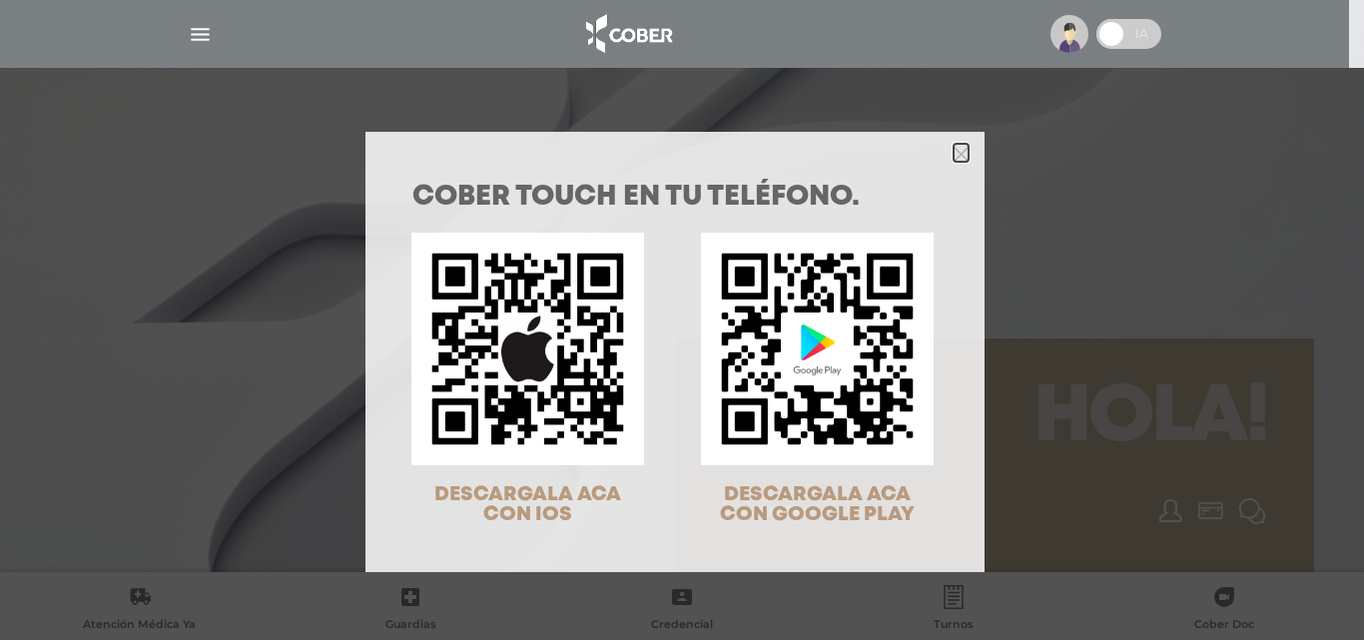
click at [955, 147] on icon "Close" at bounding box center [961, 154] width 15 height 15
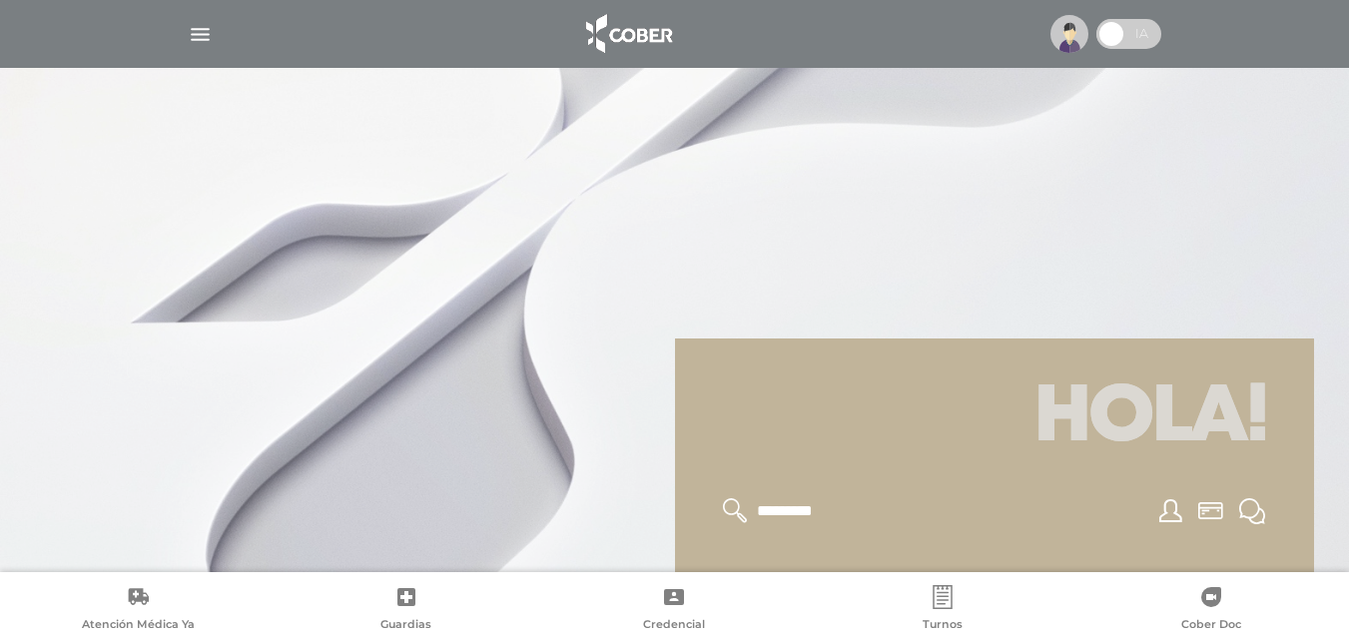
click at [1141, 31] on span at bounding box center [1129, 34] width 65 height 30
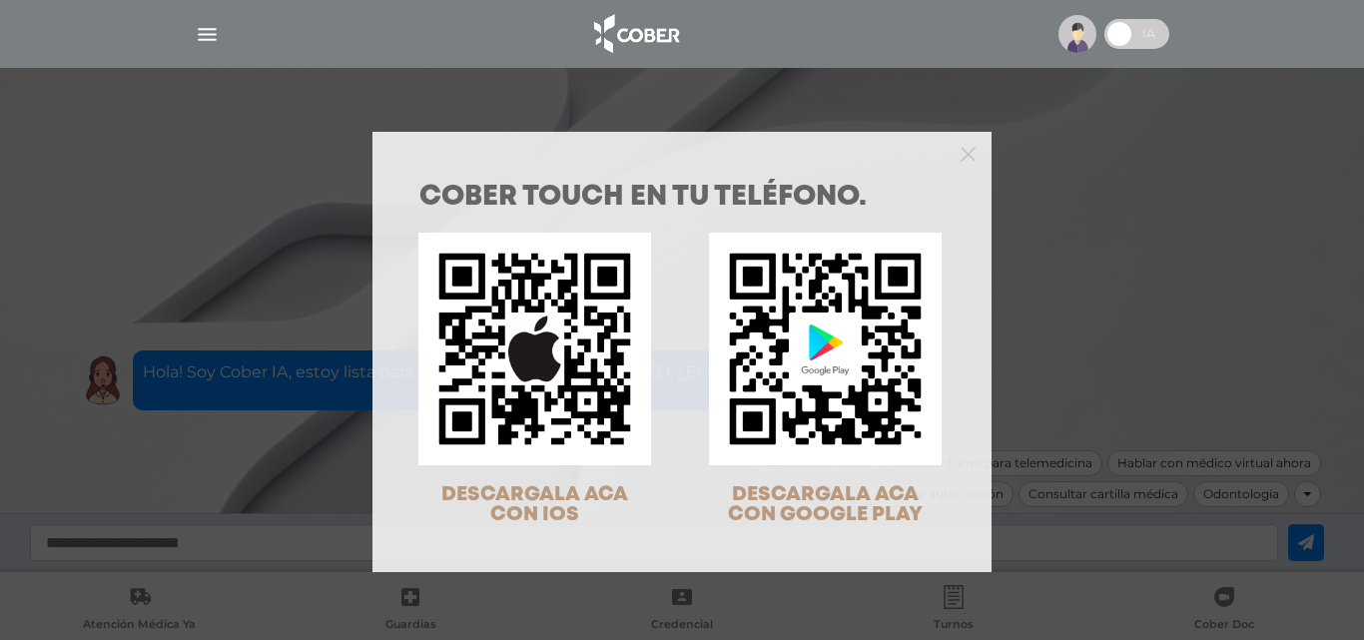
click at [1073, 38] on div "COBER TOUCH en tu teléfono. DESCARGALA ACA CON IOS DESCARGALA ACA CON GOOGLE PL…" at bounding box center [682, 320] width 1364 height 640
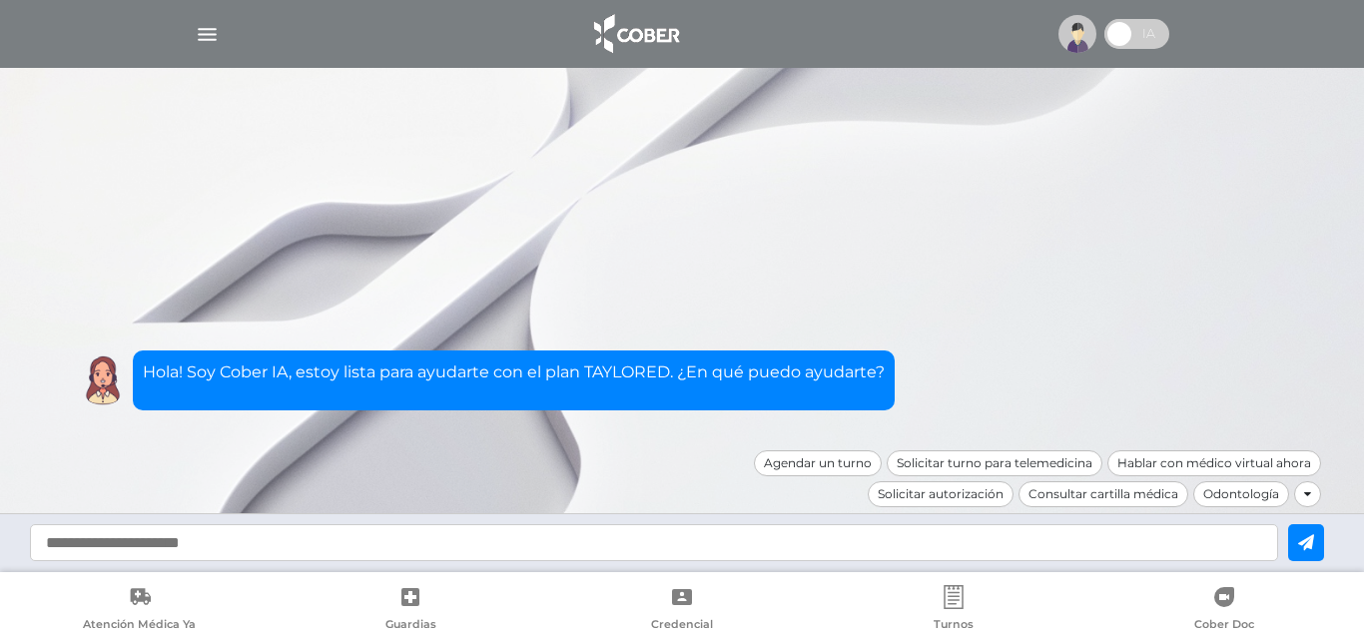
click at [1068, 40] on img at bounding box center [1078, 34] width 38 height 38
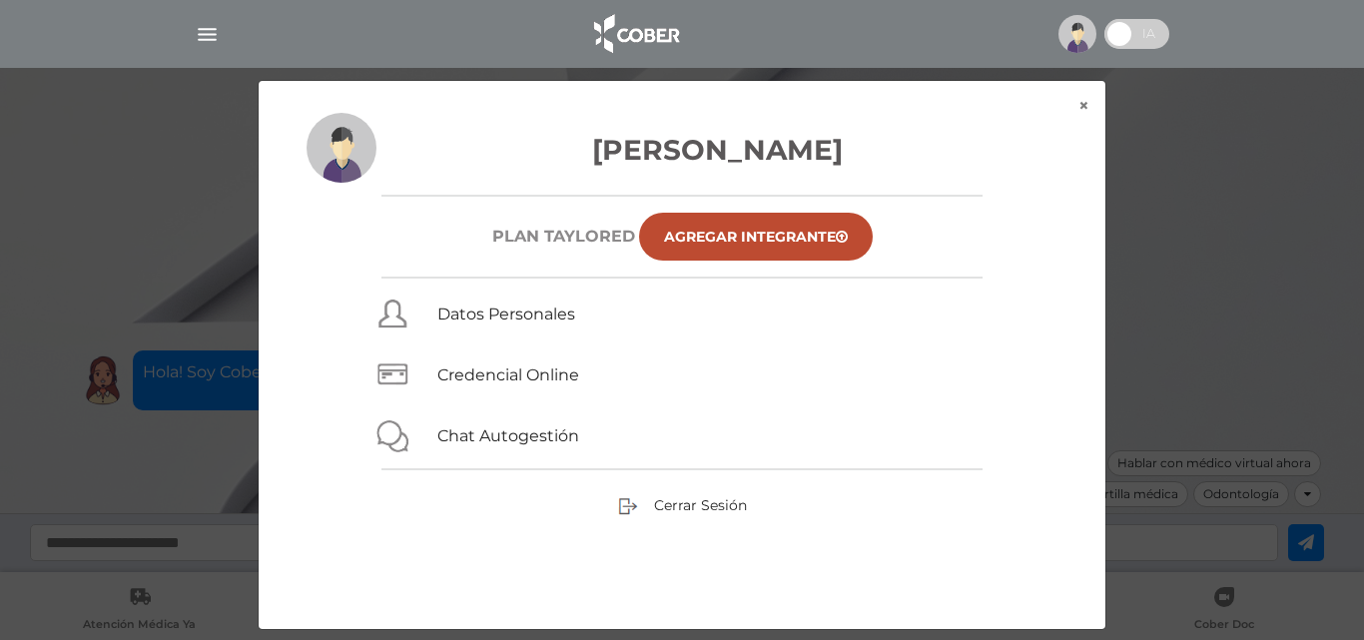
click at [682, 164] on h3 "[PERSON_NAME]" at bounding box center [682, 150] width 751 height 42
click at [331, 150] on img at bounding box center [342, 148] width 70 height 70
click at [597, 238] on h6 "Plan TAYLORED" at bounding box center [563, 236] width 143 height 19
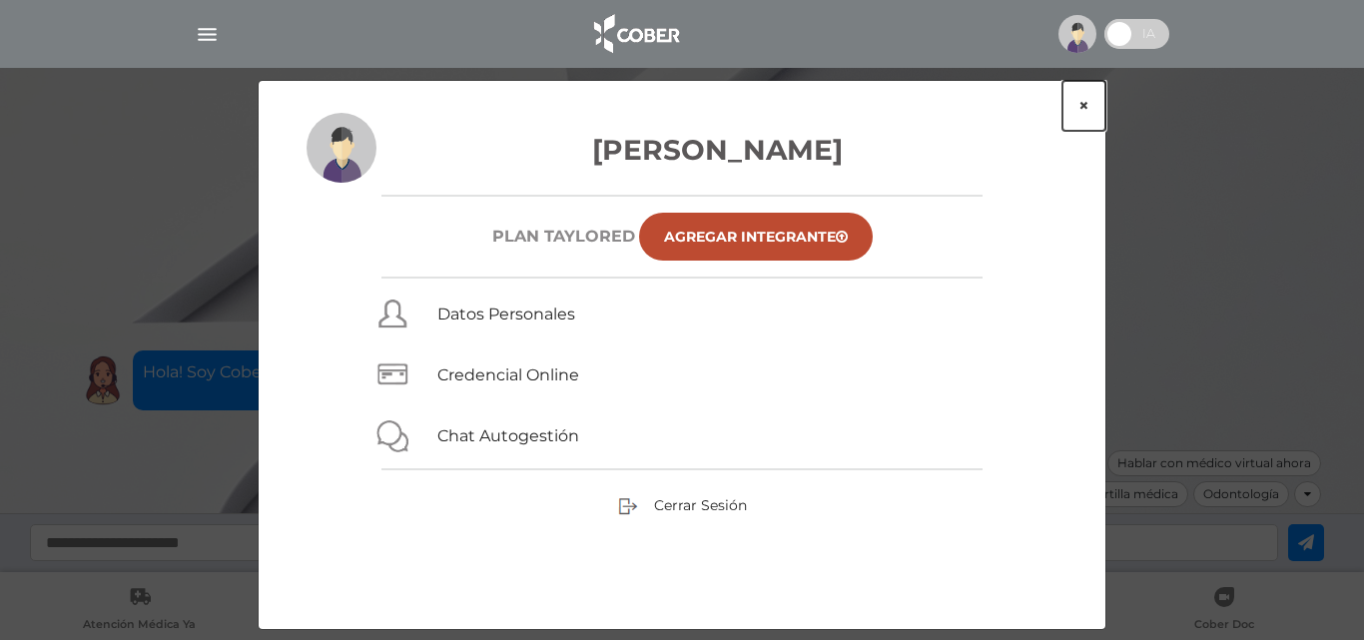
click at [1076, 105] on button "×" at bounding box center [1084, 106] width 43 height 50
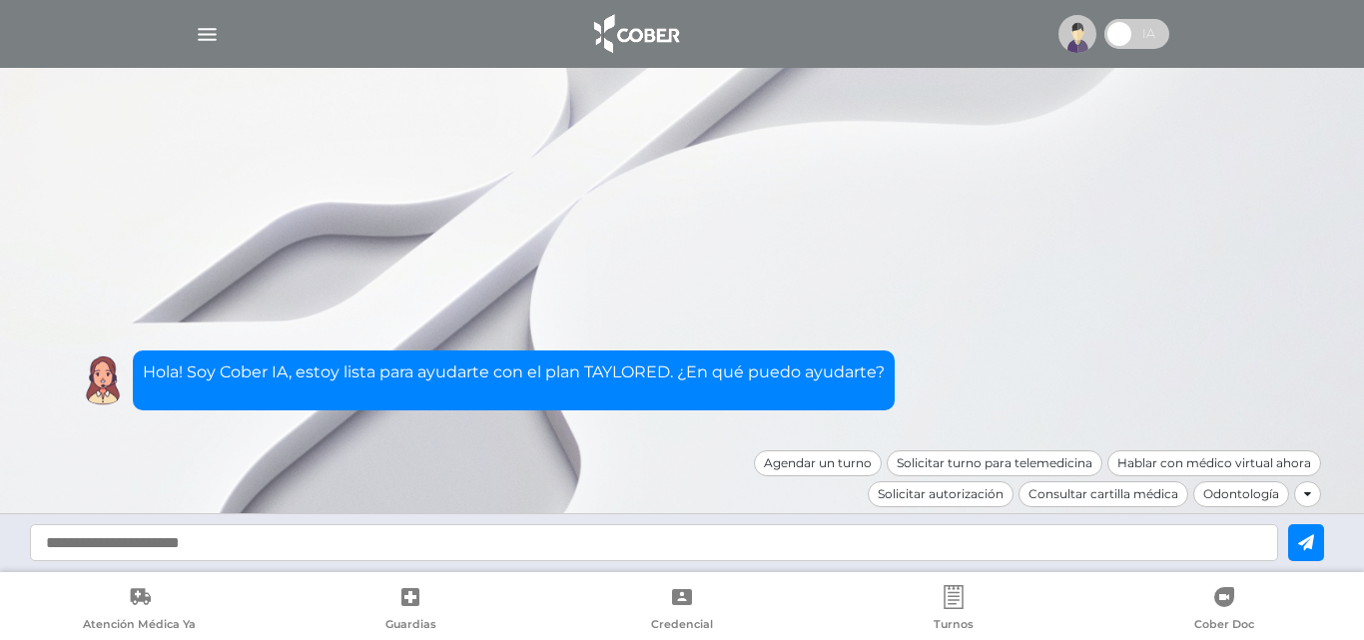
click at [1061, 36] on img at bounding box center [1078, 34] width 38 height 38
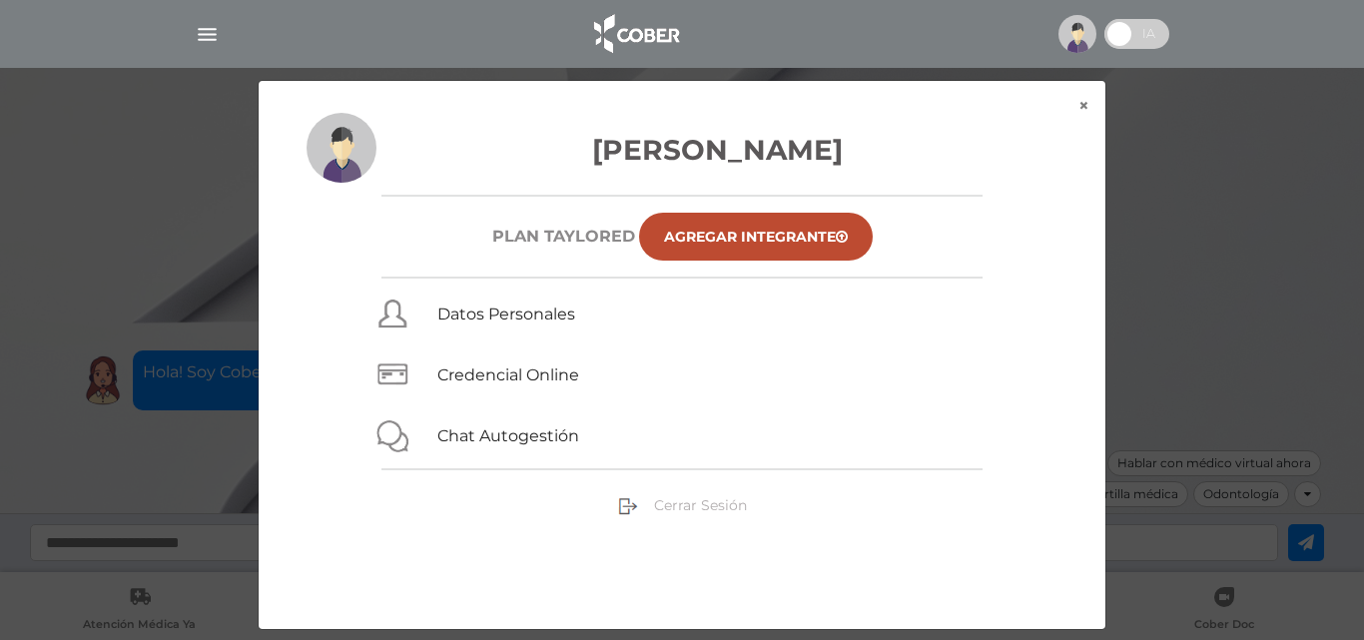
click at [722, 508] on span "Cerrar Sesión" at bounding box center [700, 505] width 93 height 18
